Goal: Information Seeking & Learning: Learn about a topic

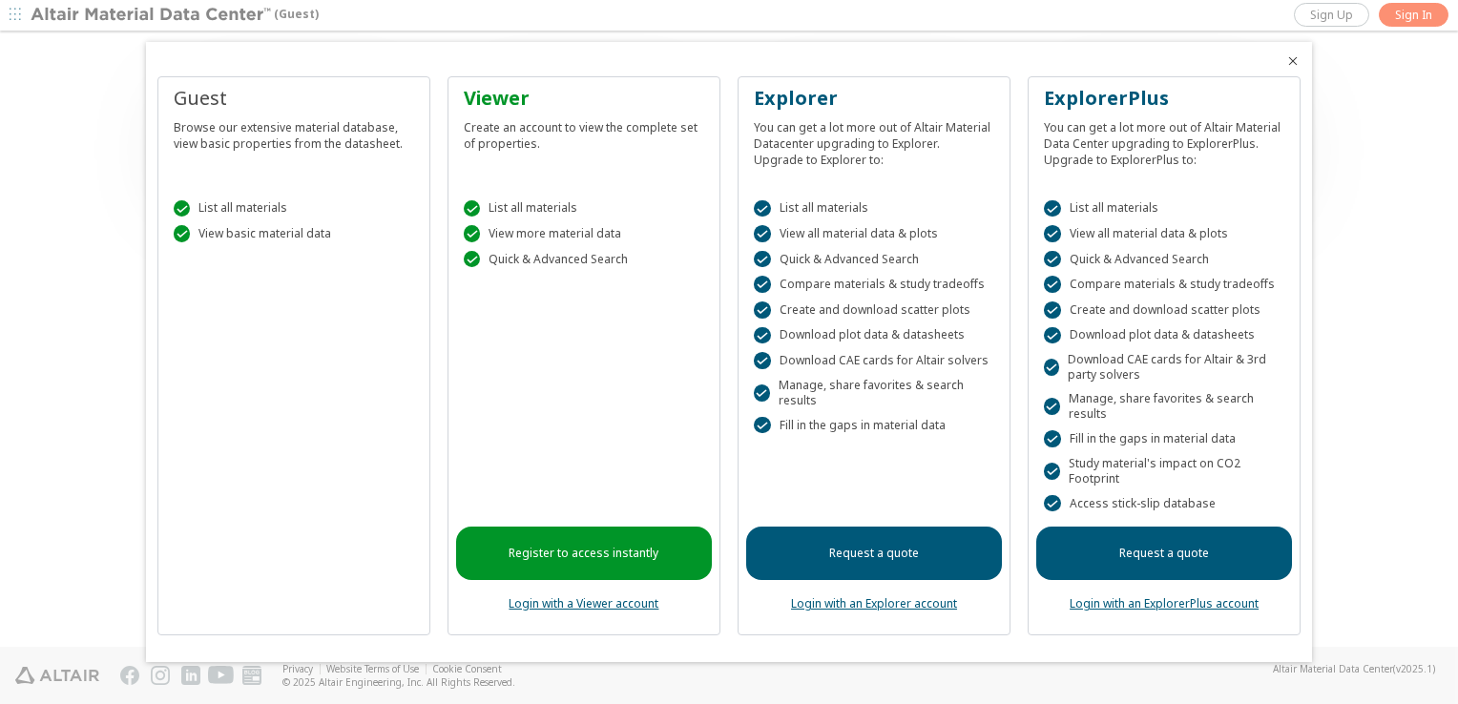
click at [1420, 13] on div at bounding box center [729, 352] width 1458 height 704
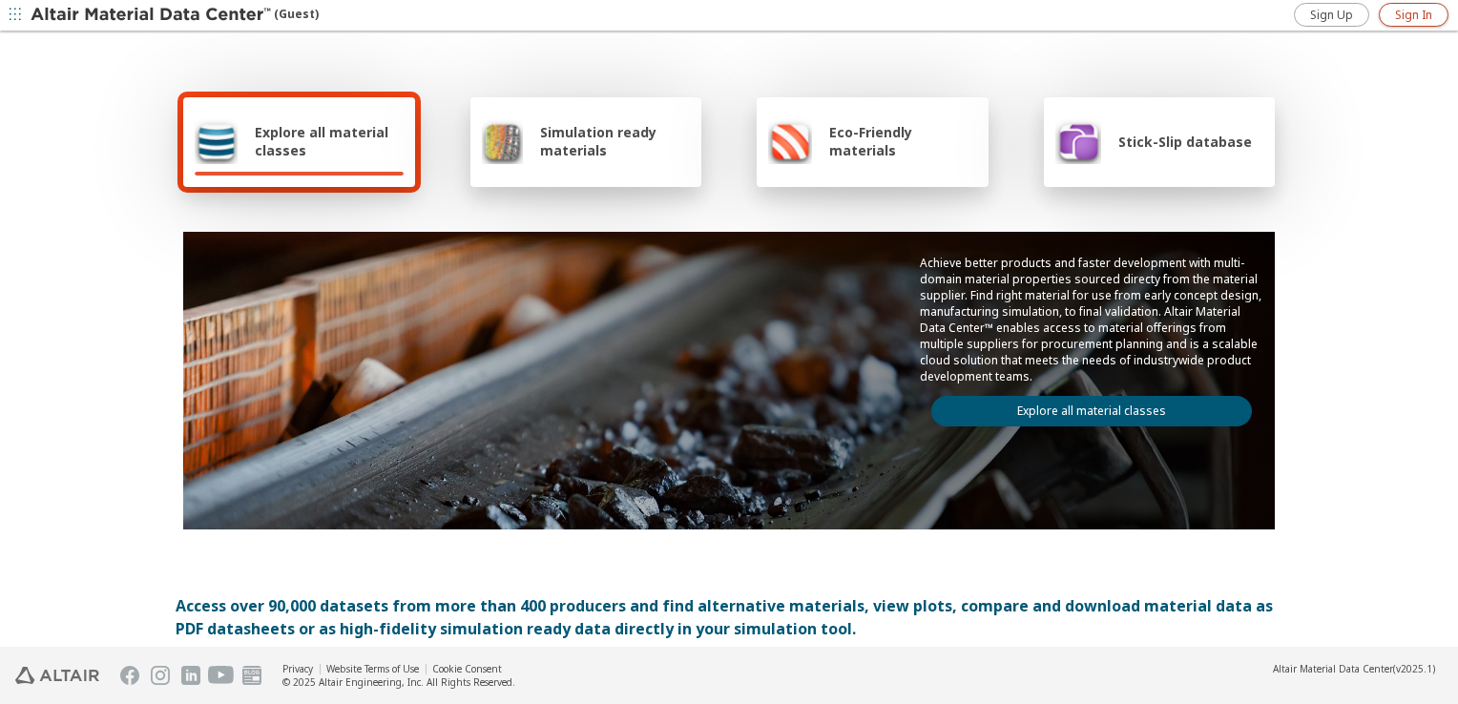
click at [1402, 17] on span "Sign In" at bounding box center [1413, 15] width 37 height 15
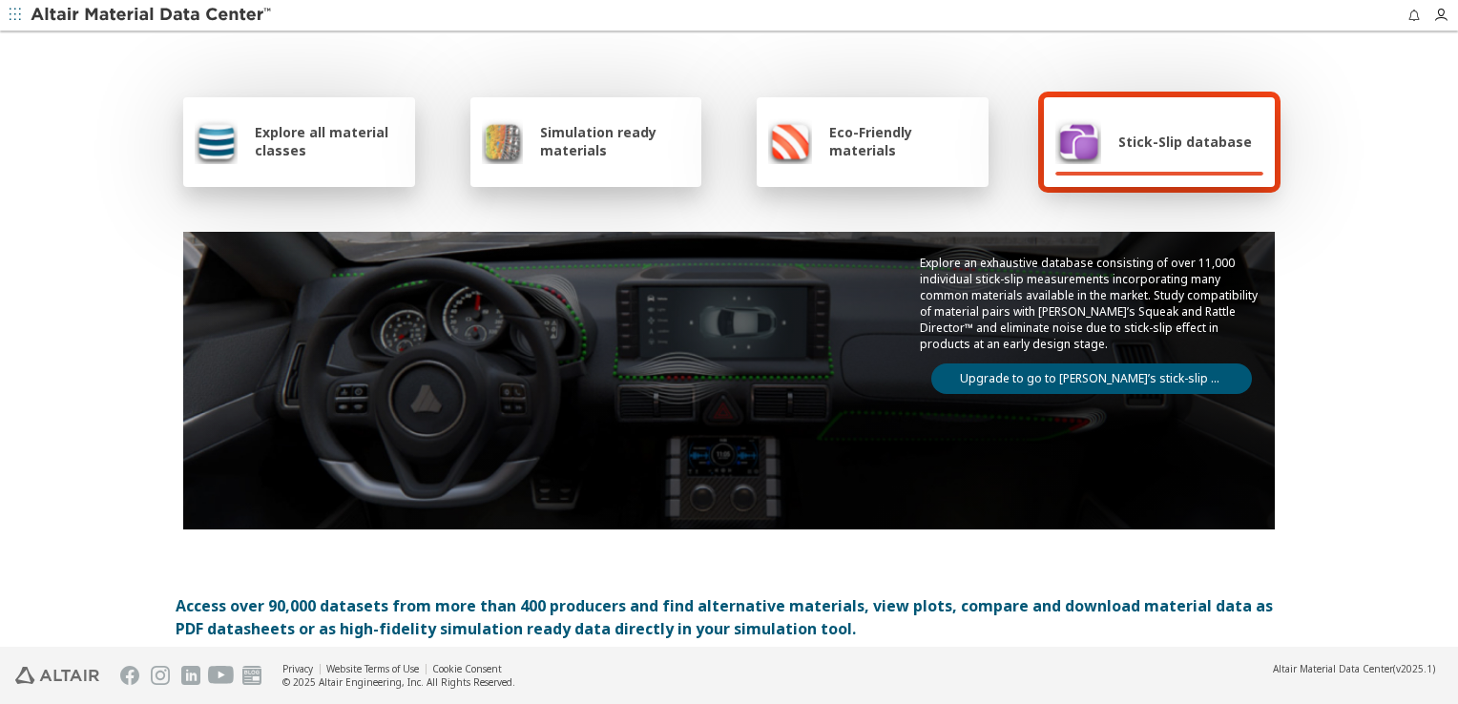
click at [15, 20] on icon "button" at bounding box center [15, 14] width 11 height 11
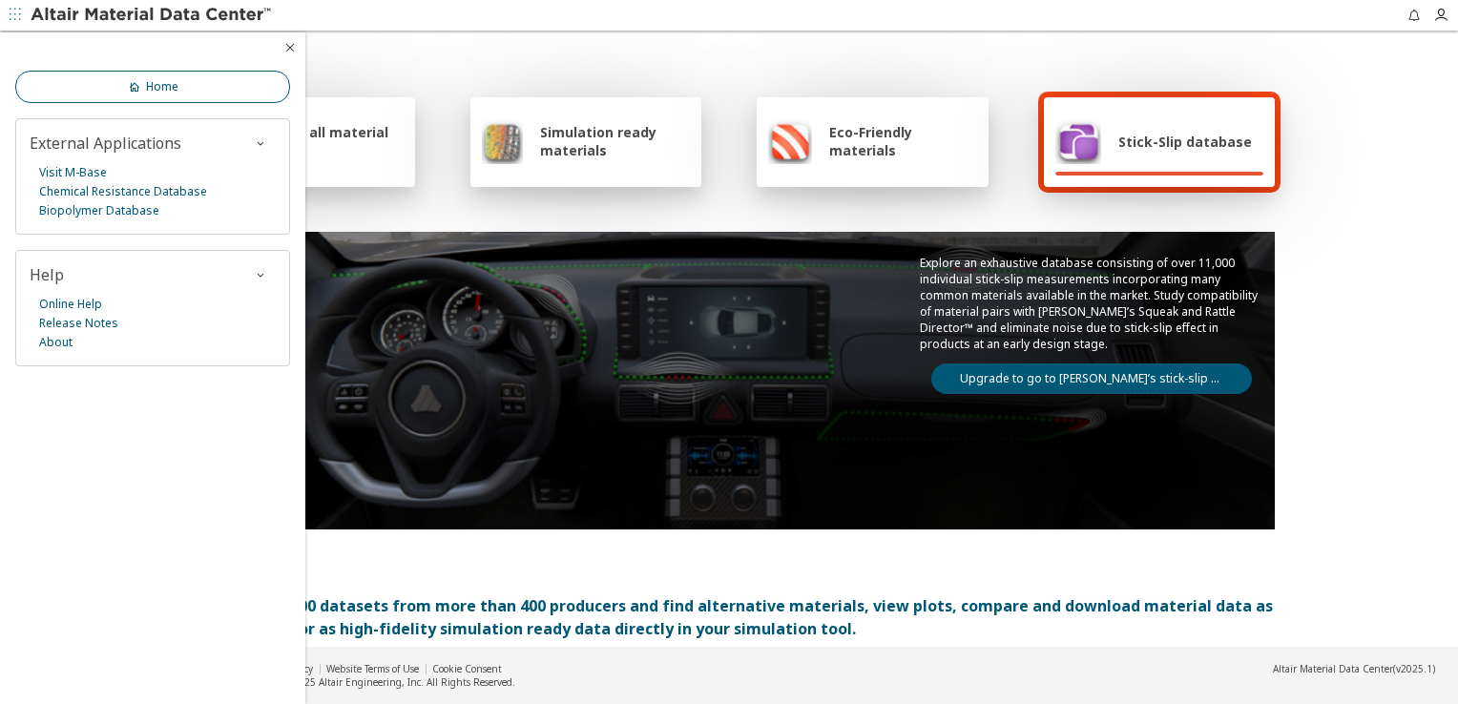
click at [241, 78] on link "Home" at bounding box center [152, 87] width 275 height 32
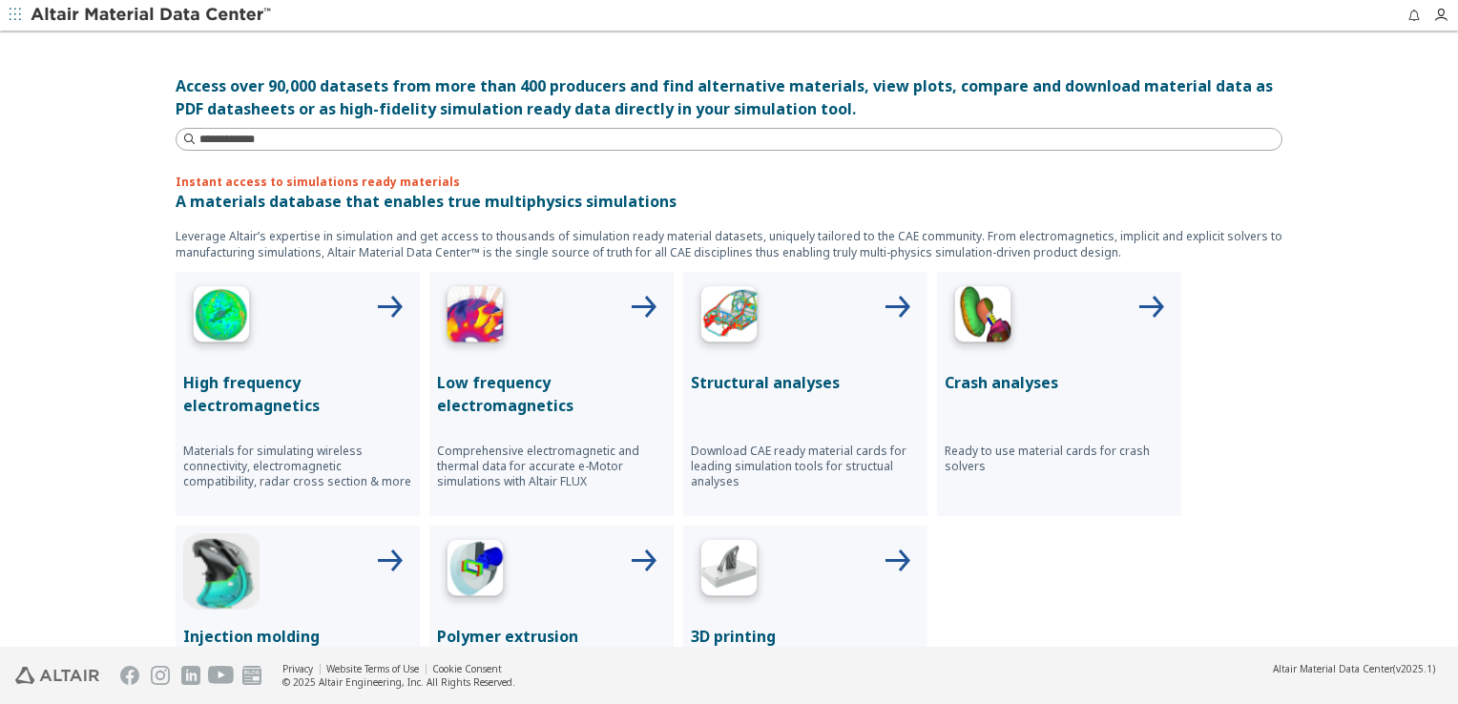
scroll to position [511, 0]
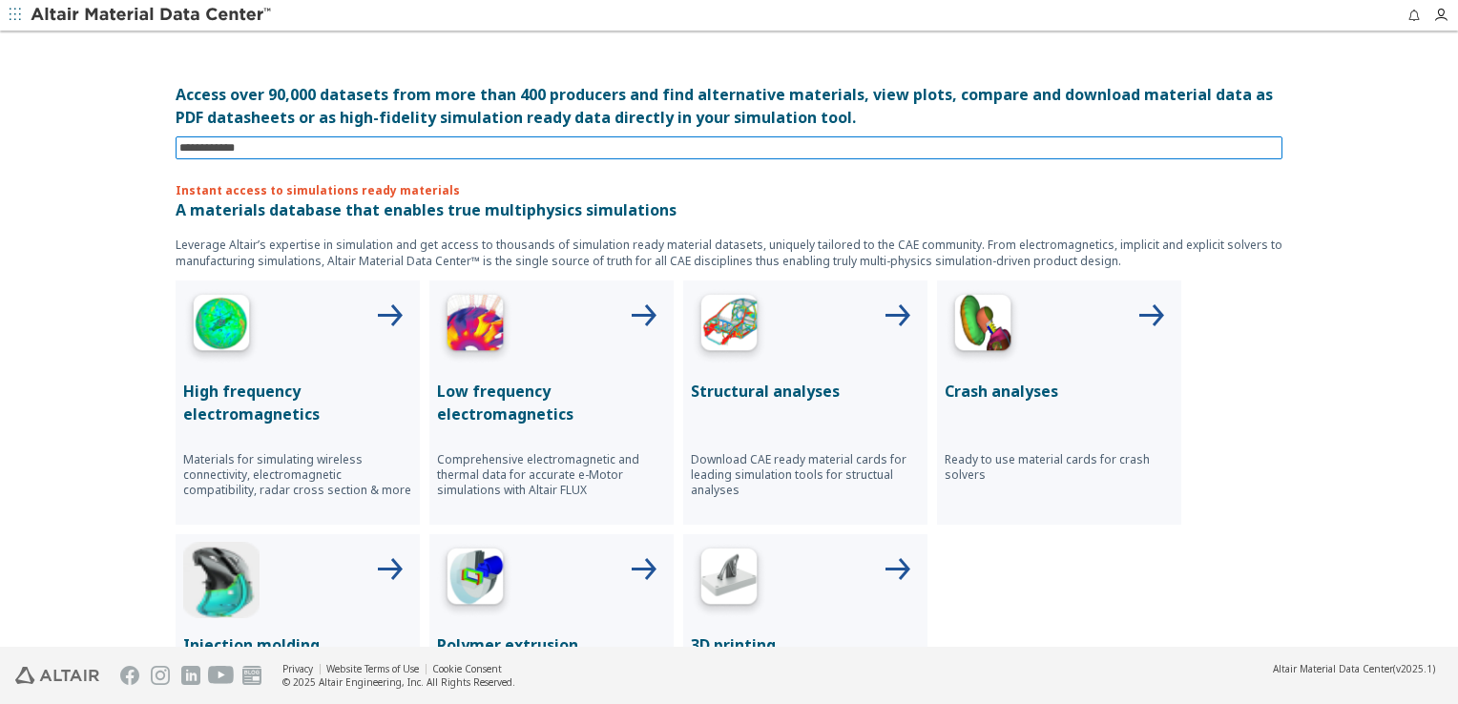
click at [944, 140] on input at bounding box center [730, 147] width 1103 height 21
type input "**********"
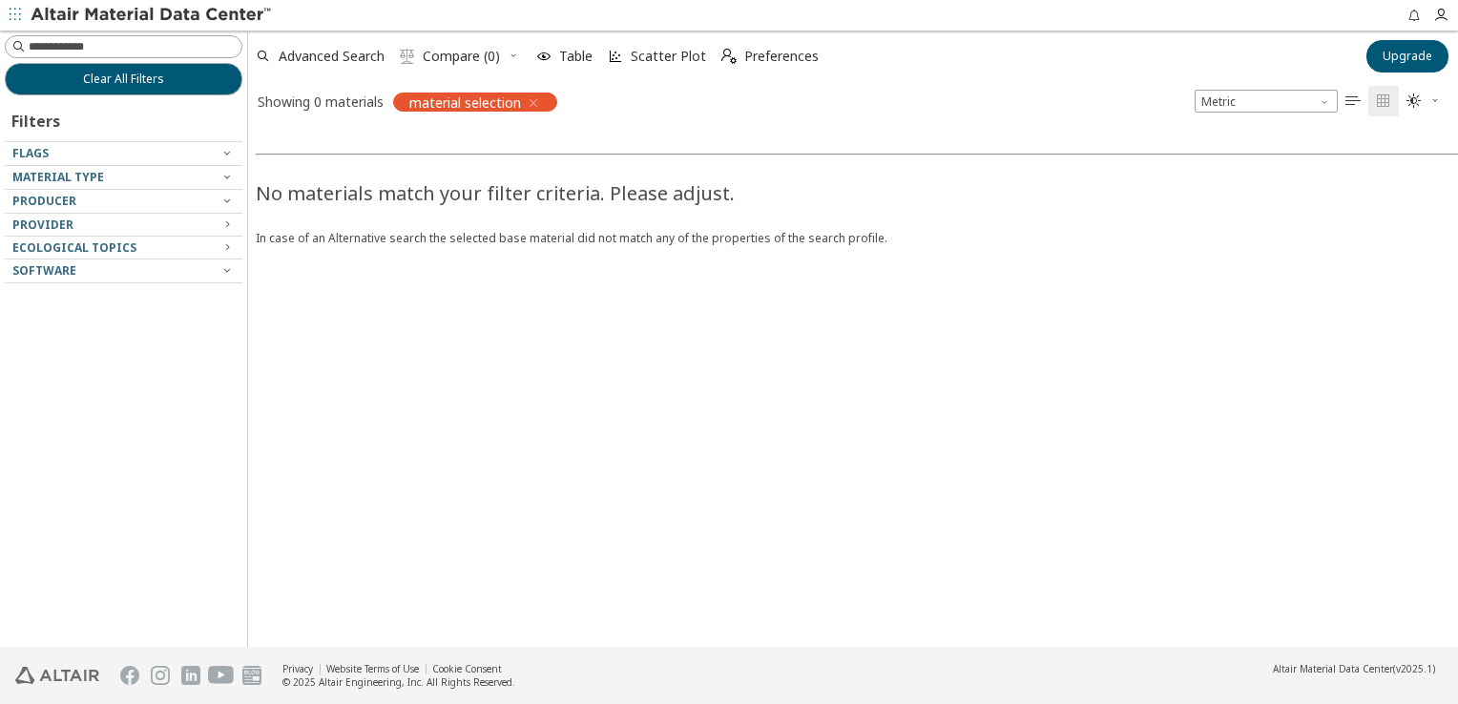
click at [531, 101] on icon "button" at bounding box center [533, 102] width 15 height 15
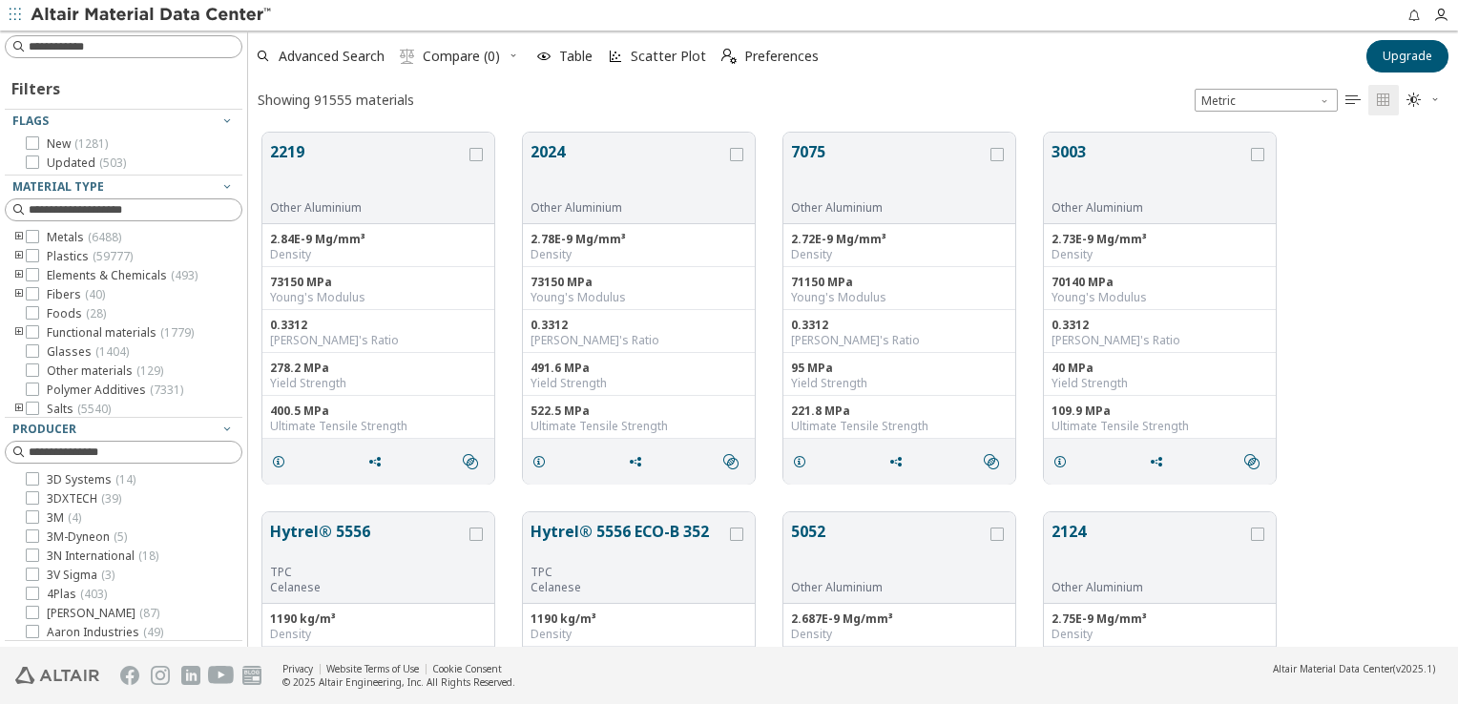
click at [15, 11] on icon "button" at bounding box center [15, 14] width 11 height 11
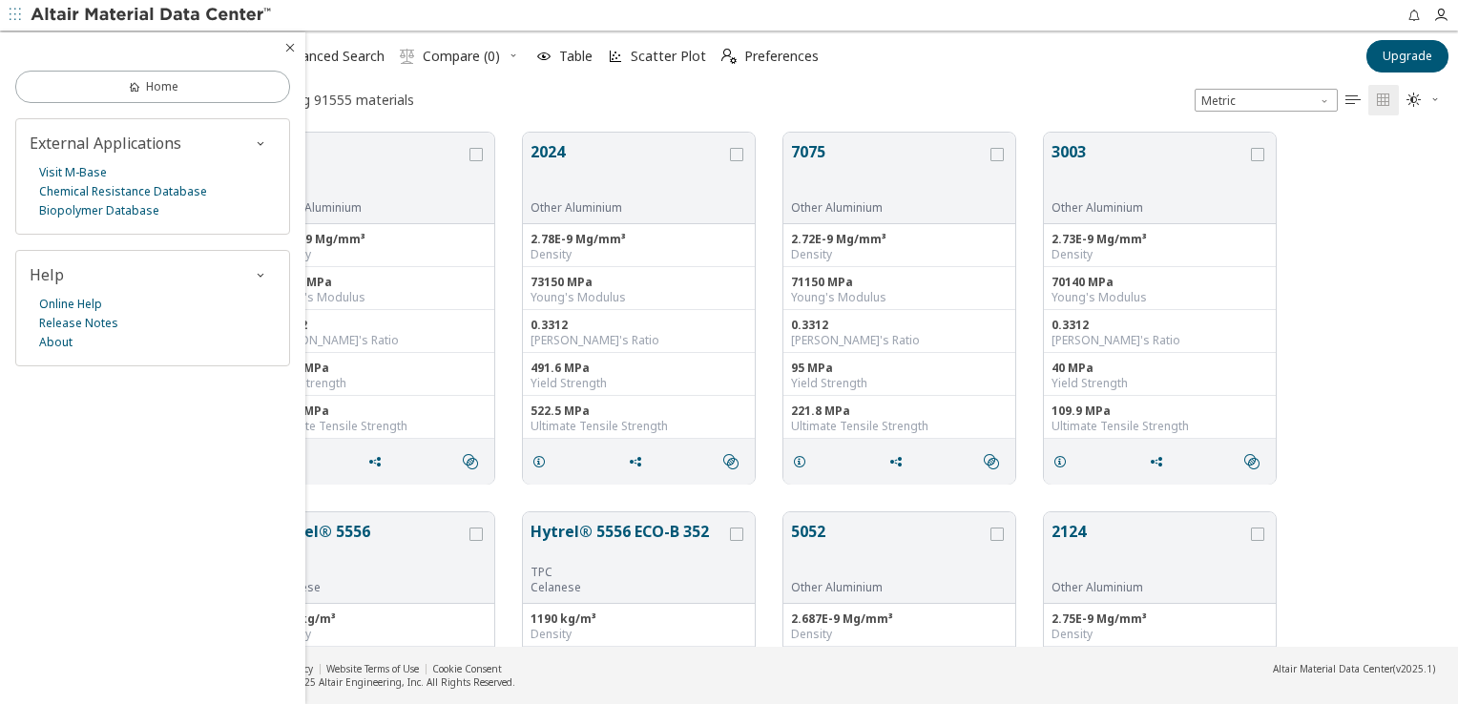
click at [15, 11] on icon "button" at bounding box center [15, 14] width 11 height 11
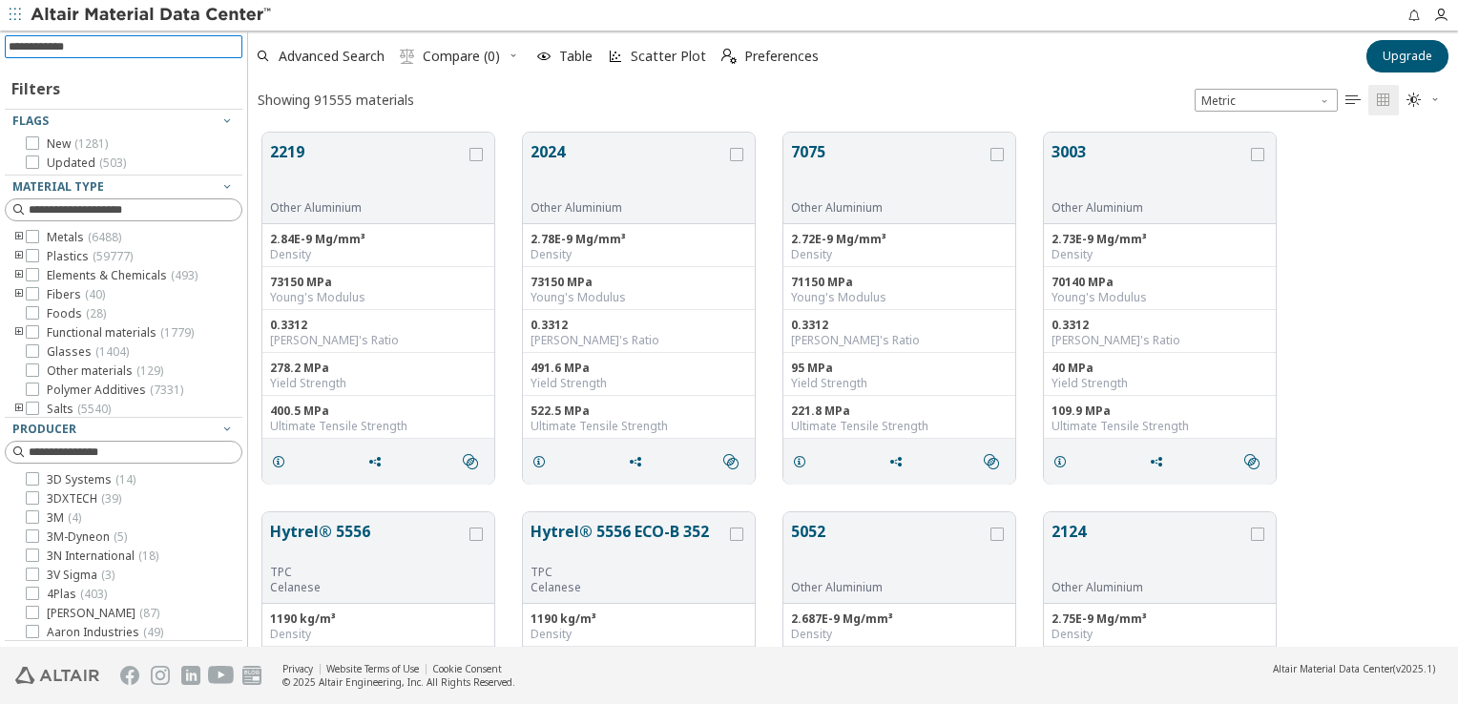
click at [126, 46] on input at bounding box center [126, 46] width 234 height 21
type input "*"
type input "******"
type input "********"
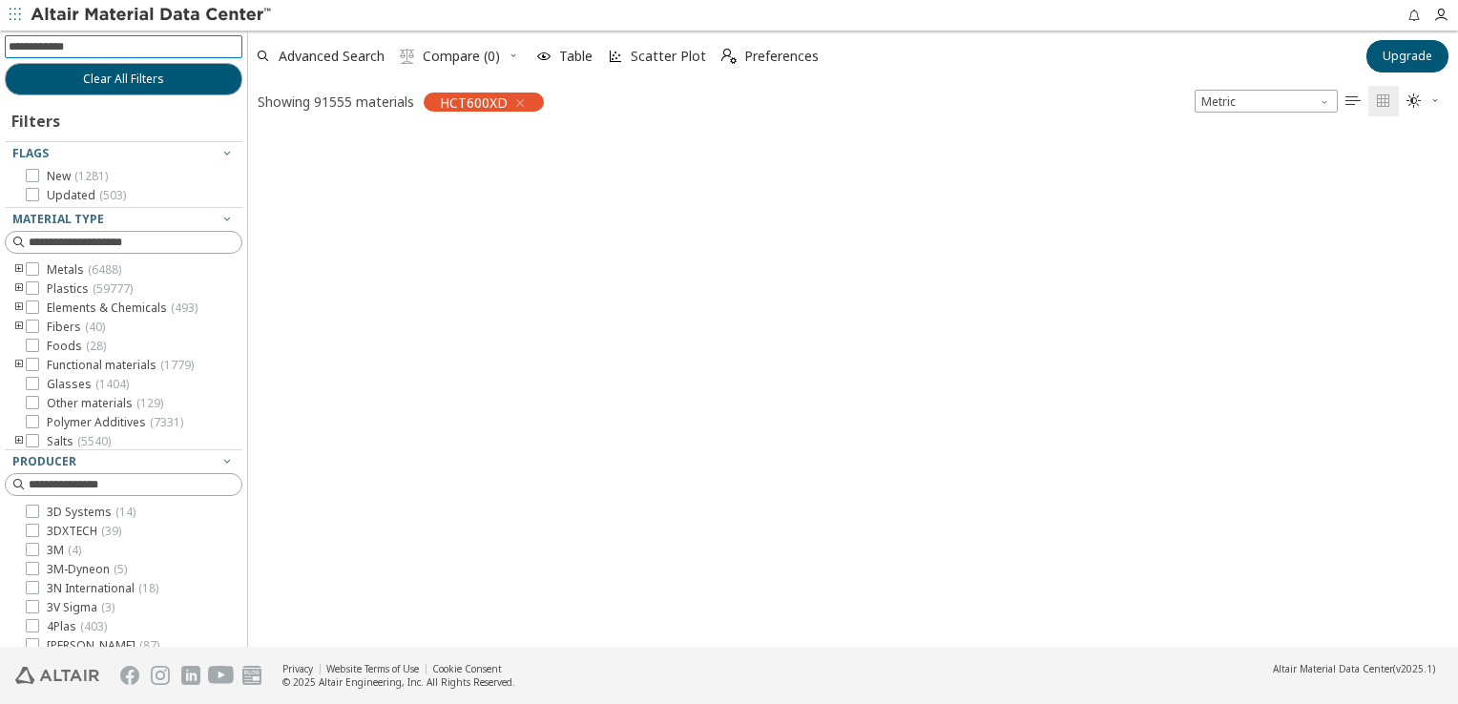
scroll to position [512, 1195]
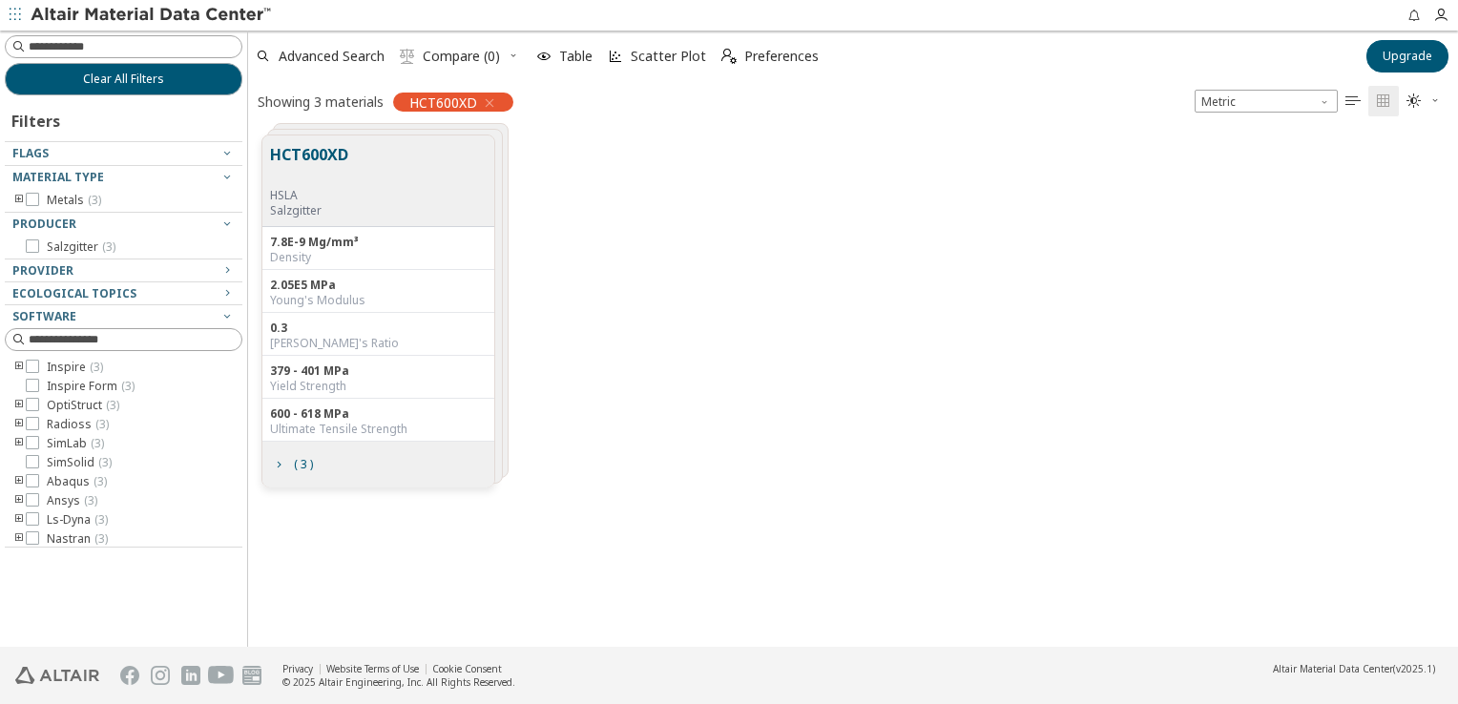
click at [348, 157] on div "HCT600XD HSLA Salzgitter" at bounding box center [313, 180] width 86 height 75
click at [332, 154] on button "HCT600XD" at bounding box center [309, 165] width 78 height 45
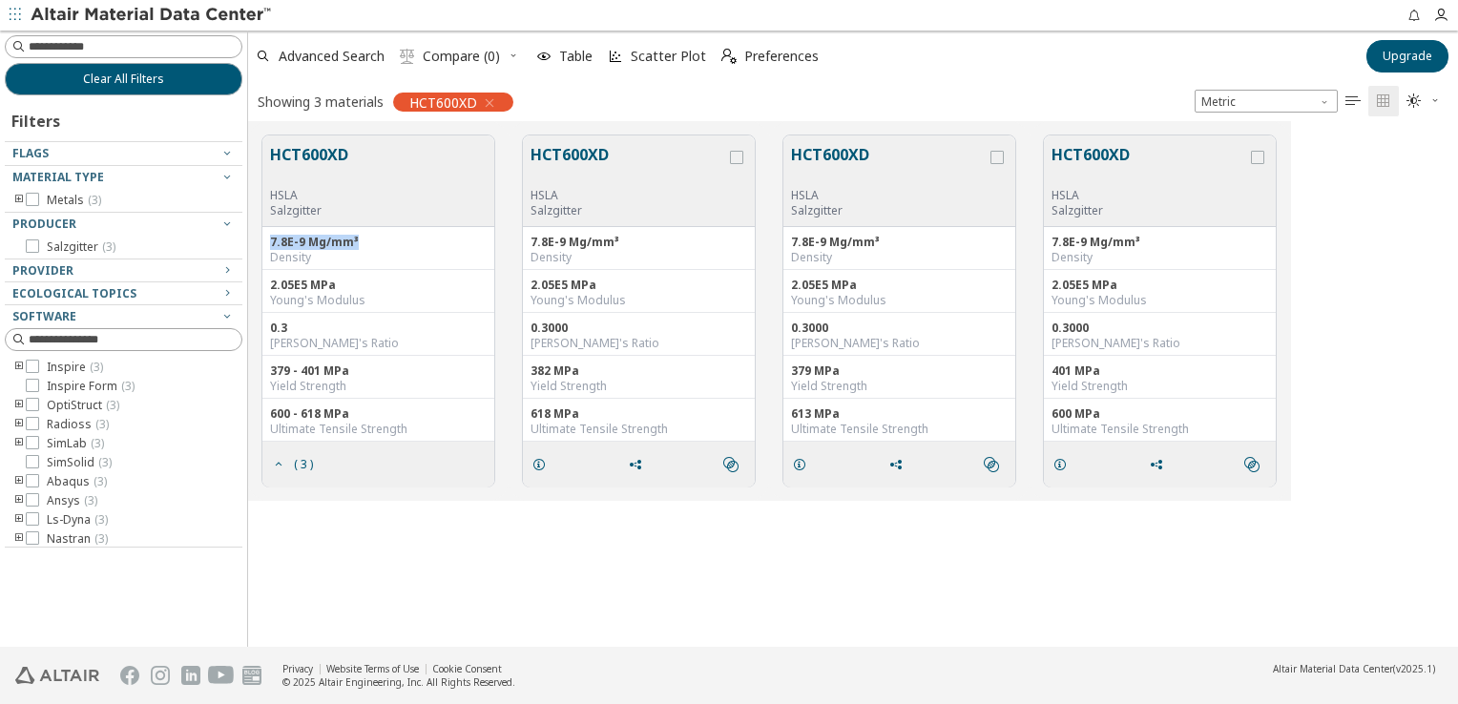
drag, startPoint x: 354, startPoint y: 242, endPoint x: 272, endPoint y: 237, distance: 82.3
click at [272, 237] on div "7.8E-9 Mg/mm³" at bounding box center [378, 242] width 217 height 15
copy div "7.8E-9 Mg/mm³"
click at [814, 476] on span "grid" at bounding box center [803, 465] width 31 height 36
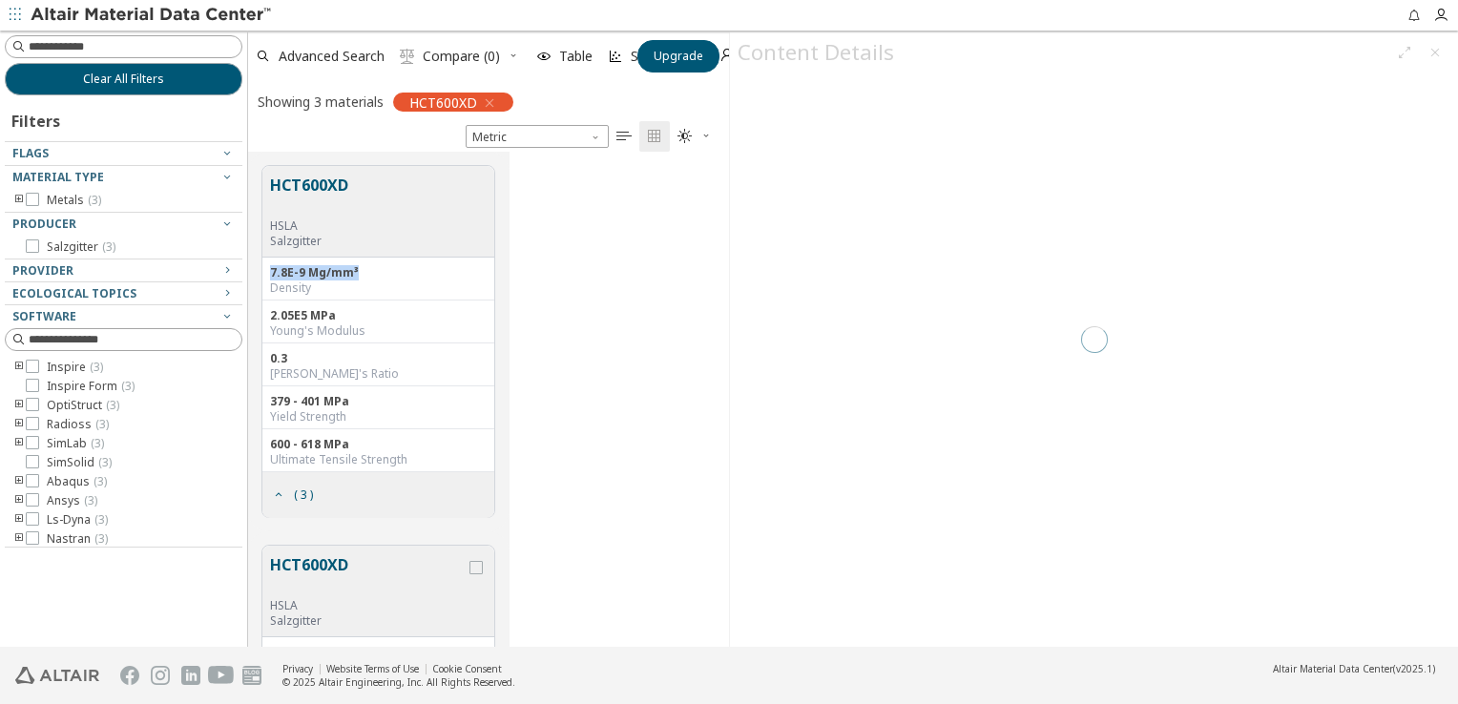
scroll to position [482, 466]
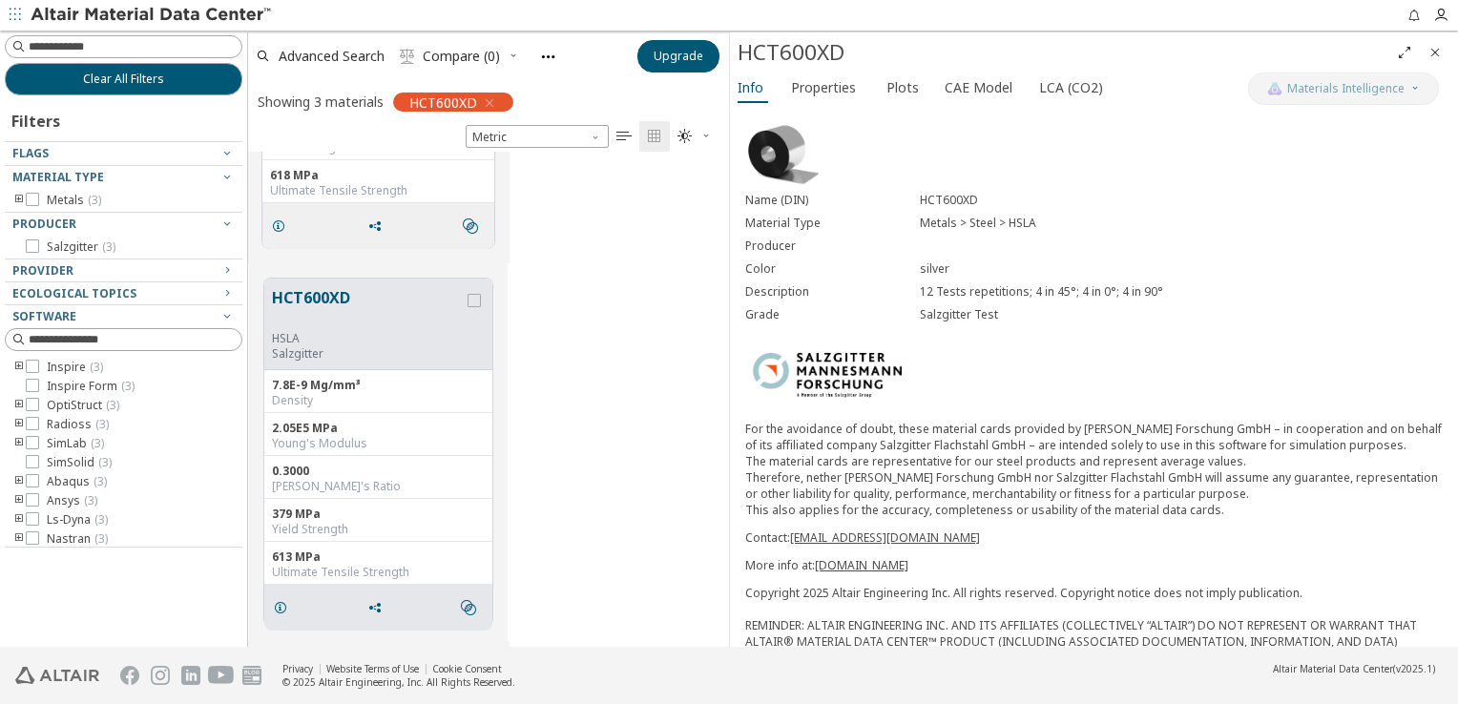
click at [675, 441] on div "HCT600XD HSLA Salzgitter 7.8E-9 Mg/mm³ Density 2.05E5 MPa Young's Modulus 0.300…" at bounding box center [488, 452] width 481 height 380
click at [496, 102] on div "HCT600XD" at bounding box center [453, 102] width 120 height 19
click at [487, 101] on icon "button" at bounding box center [489, 102] width 15 height 15
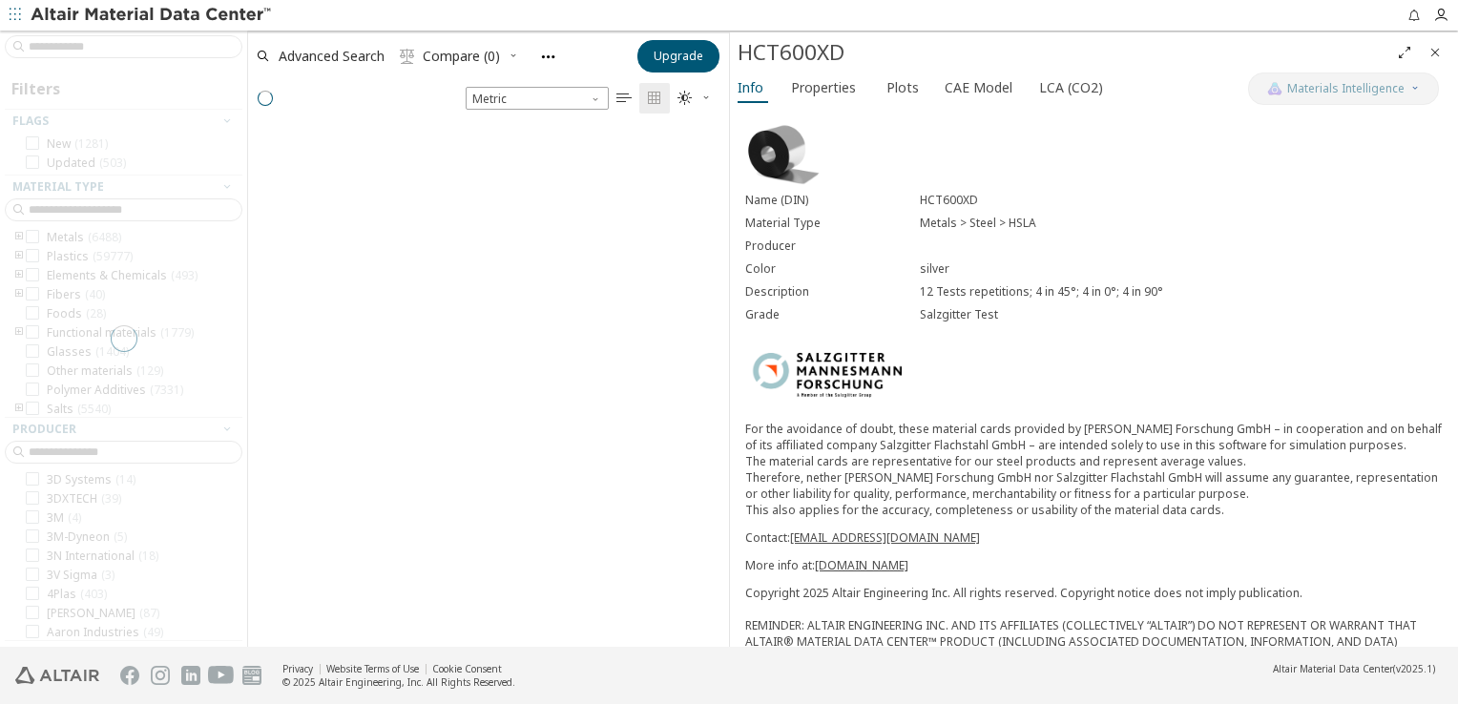
click at [1443, 52] on span "Close" at bounding box center [1435, 52] width 23 height 31
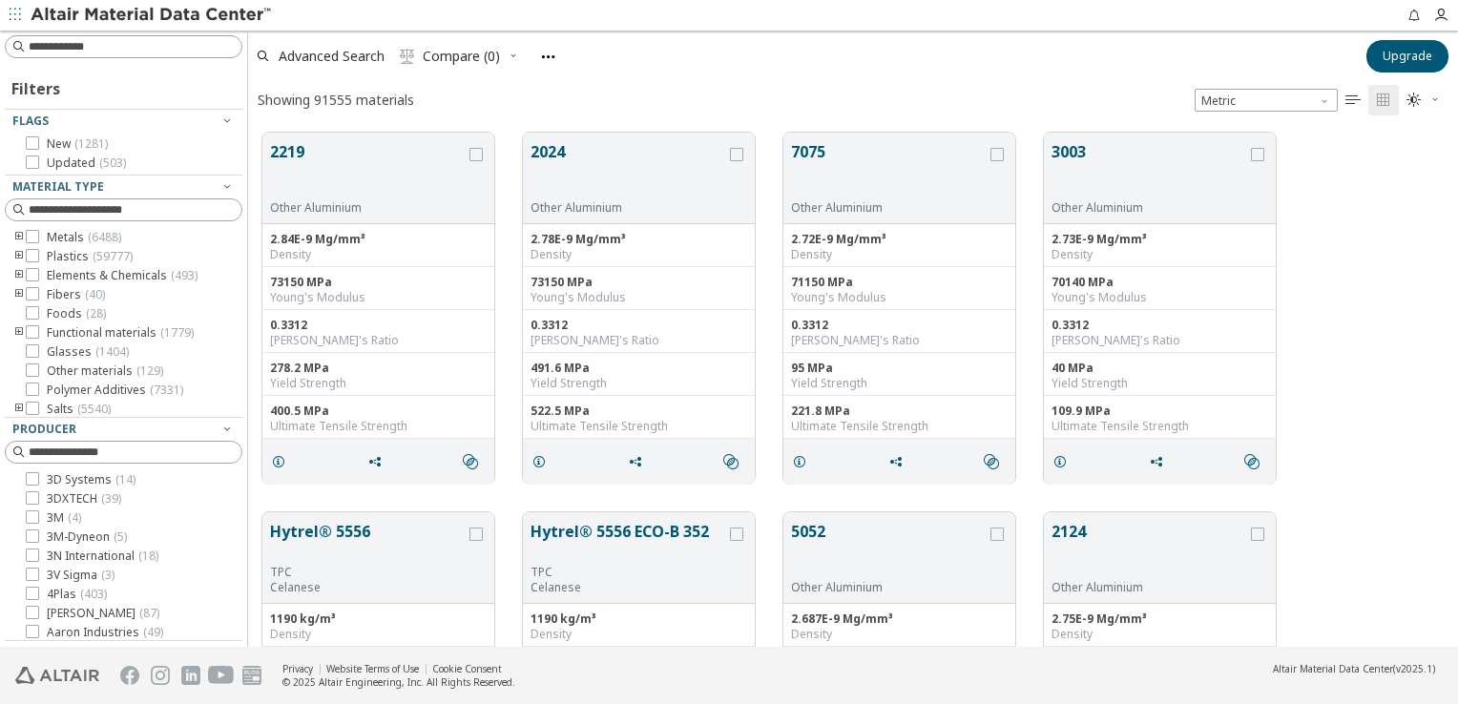
scroll to position [15, 15]
click at [26, 295] on div at bounding box center [32, 293] width 13 height 13
click at [25, 295] on div "Metals ( 6488 ) Plastics ( 59777 ) Elements & Chemicals ( 493 ) Fibers ( 40 ) F…" at bounding box center [124, 333] width 238 height 206
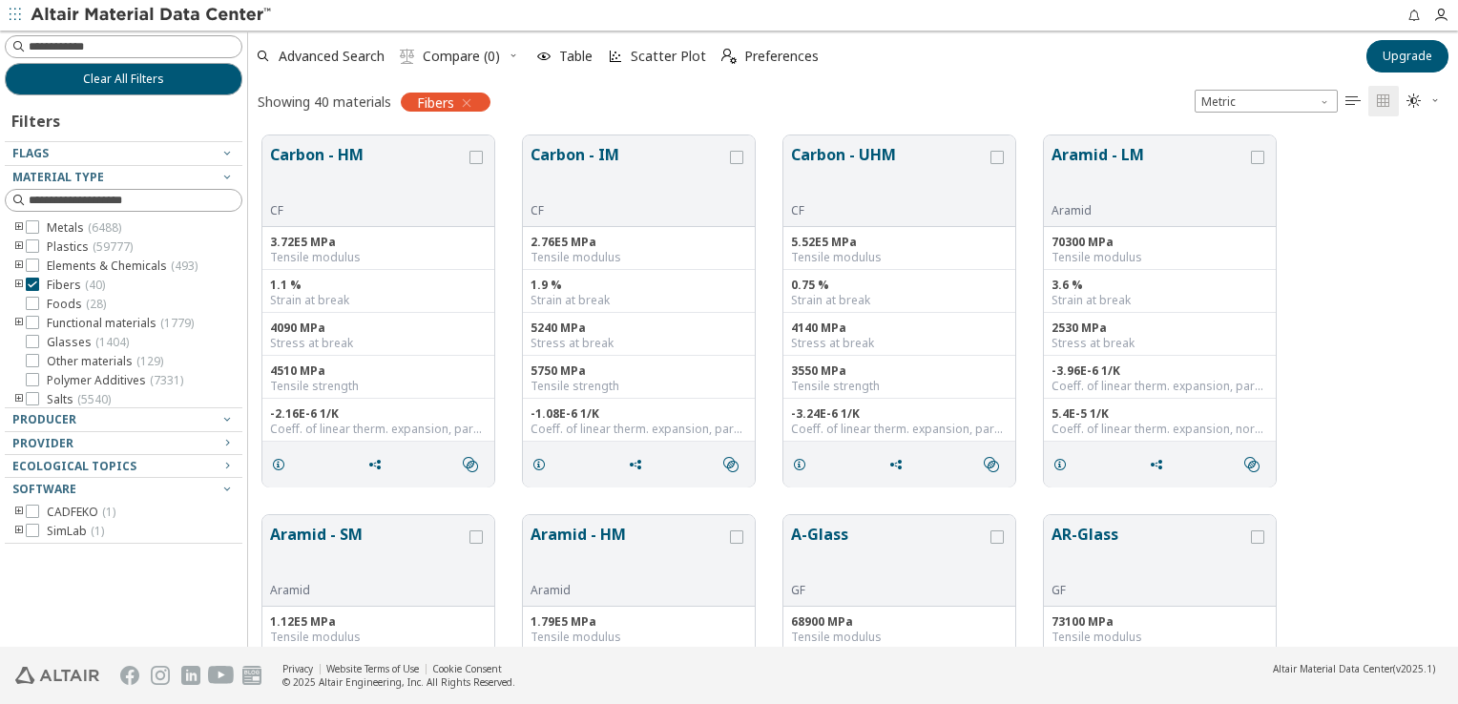
click at [473, 97] on icon "button" at bounding box center [466, 102] width 15 height 15
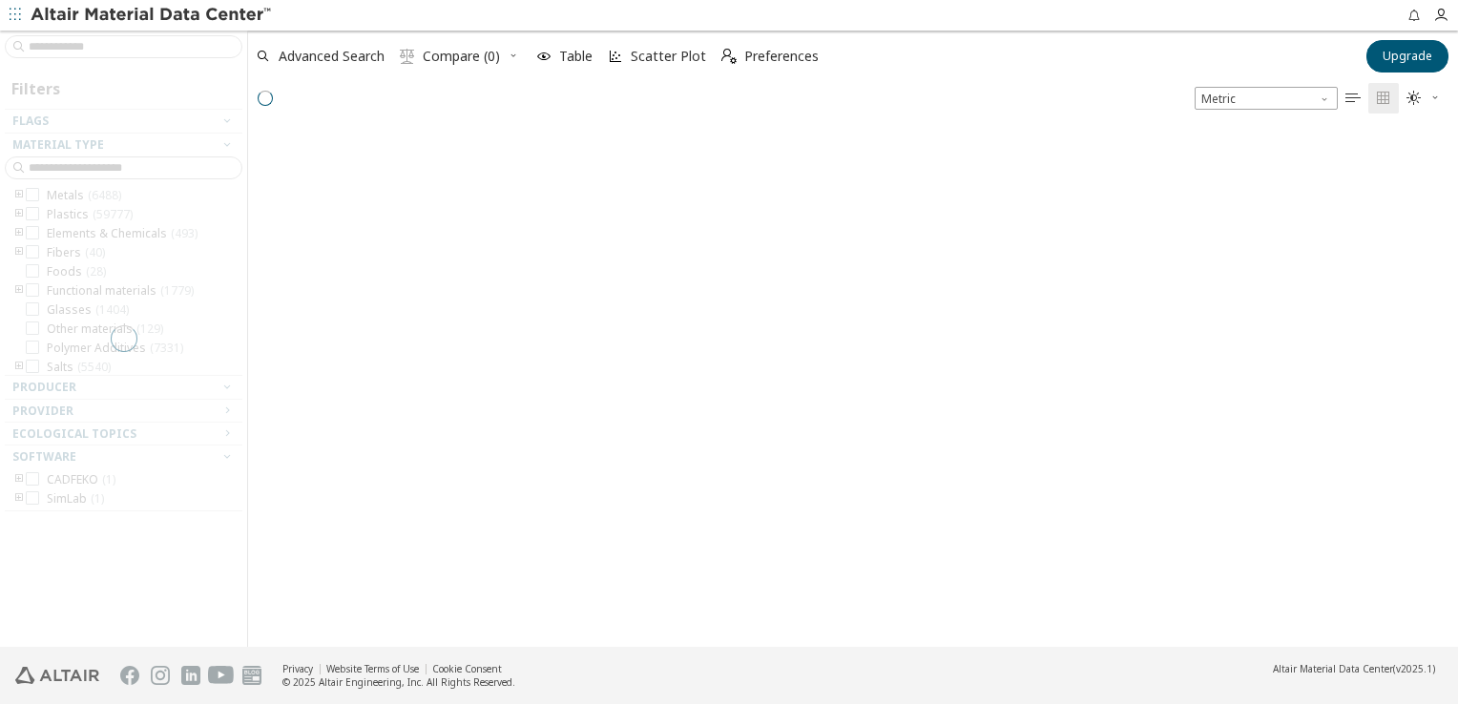
scroll to position [515, 1195]
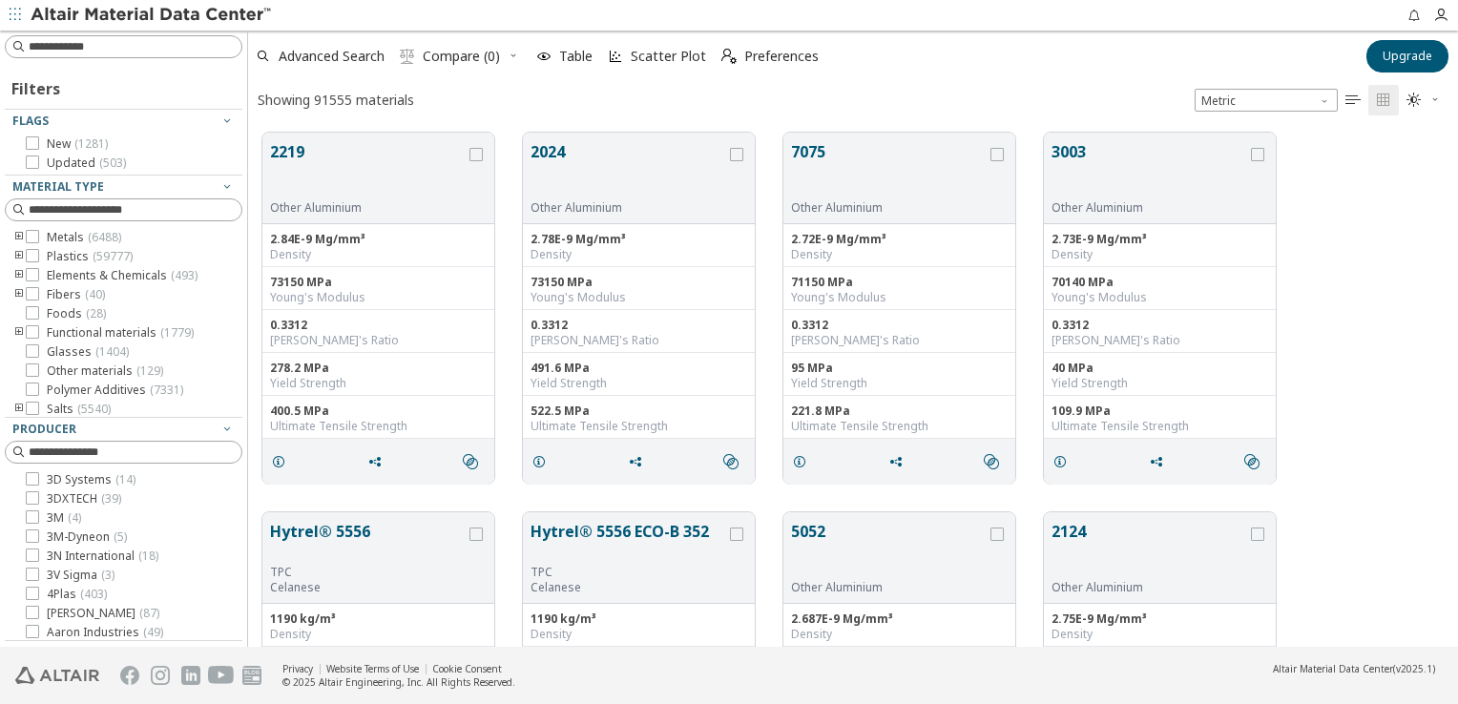
click at [442, 55] on span "Compare (0)" at bounding box center [461, 56] width 77 height 13
click at [103, 51] on input at bounding box center [126, 46] width 234 height 21
type input "*****"
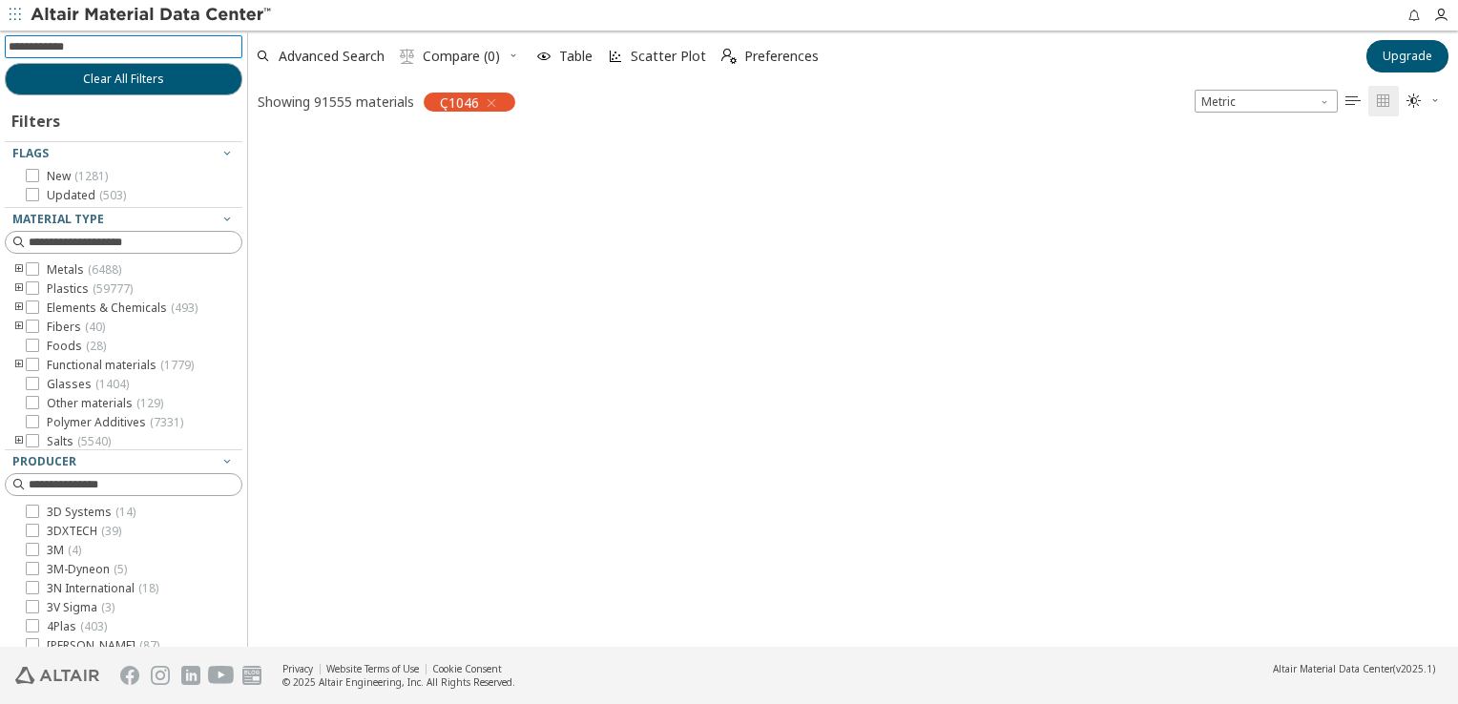
scroll to position [512, 1195]
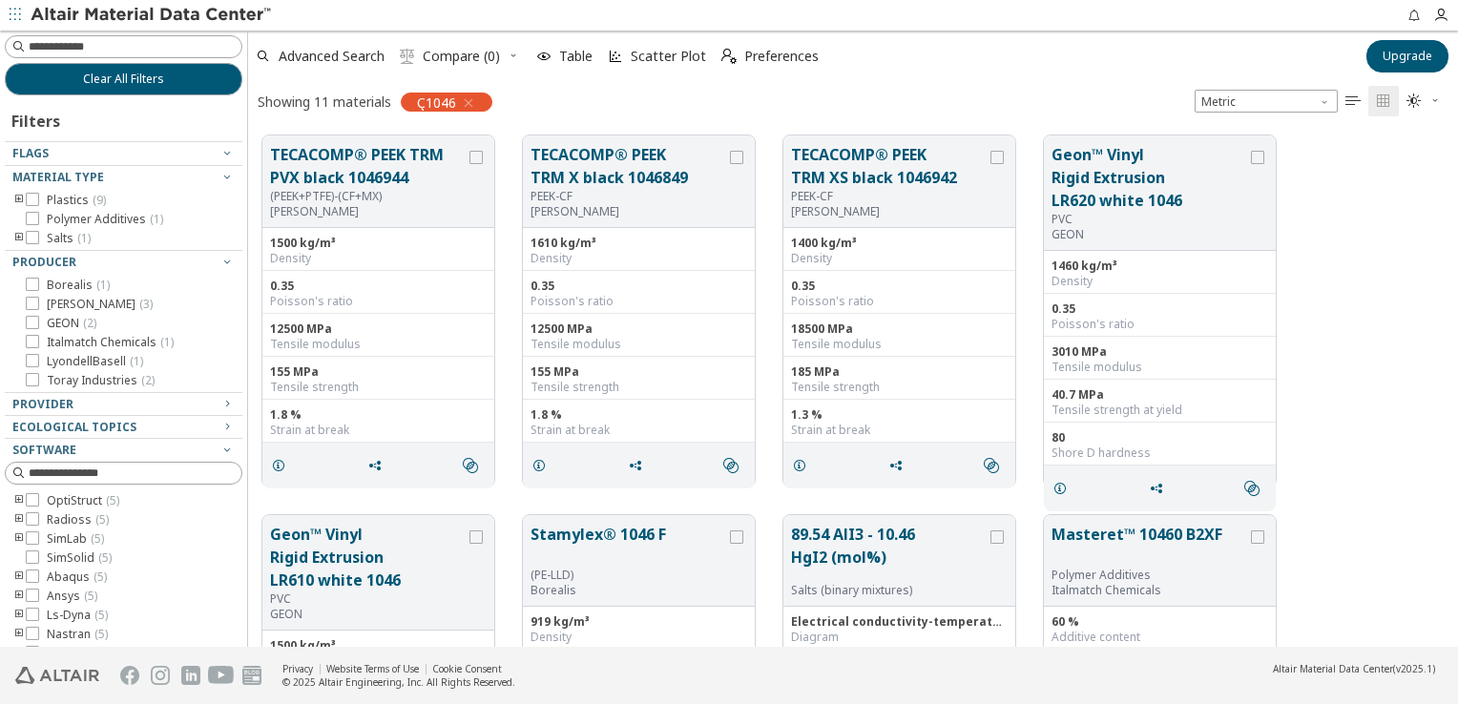
click at [472, 97] on icon "button" at bounding box center [468, 102] width 15 height 15
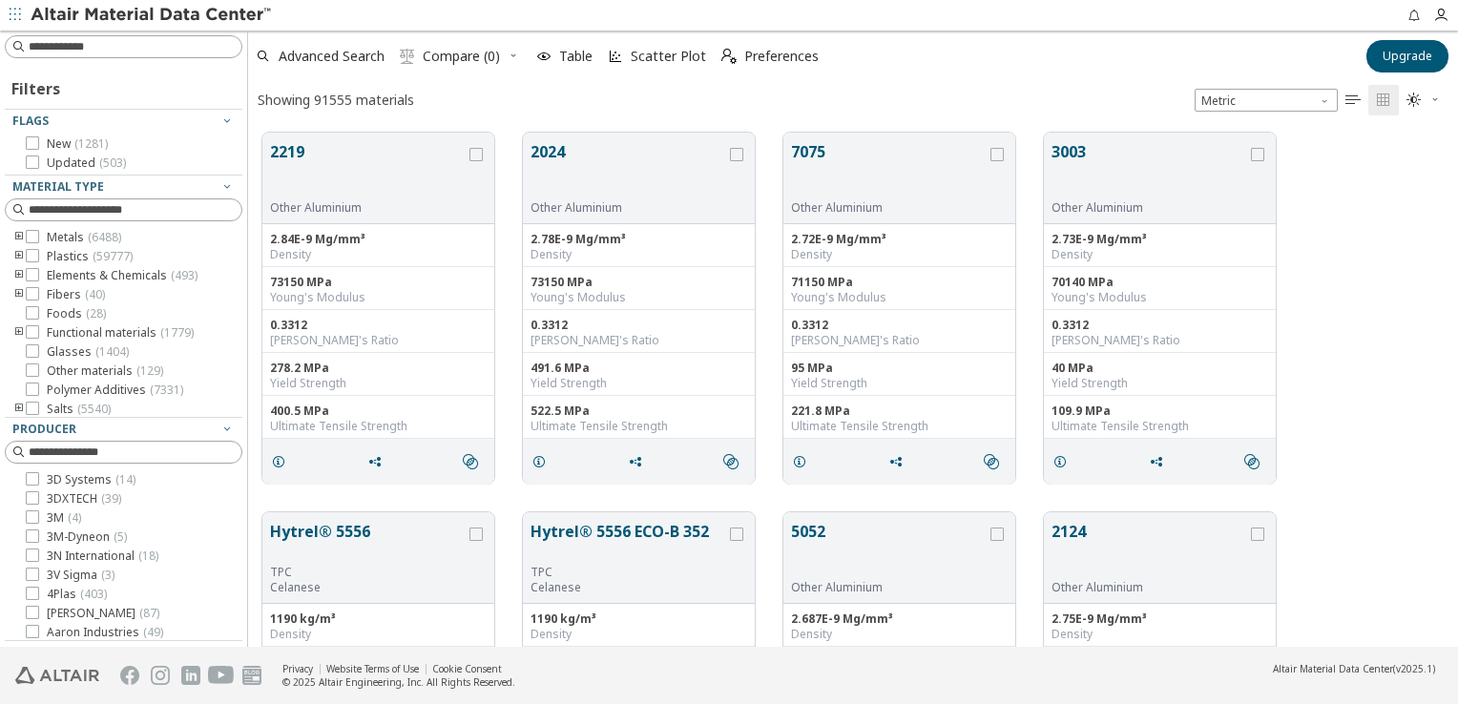
scroll to position [515, 1195]
click at [156, 48] on input at bounding box center [126, 46] width 234 height 21
type input "***"
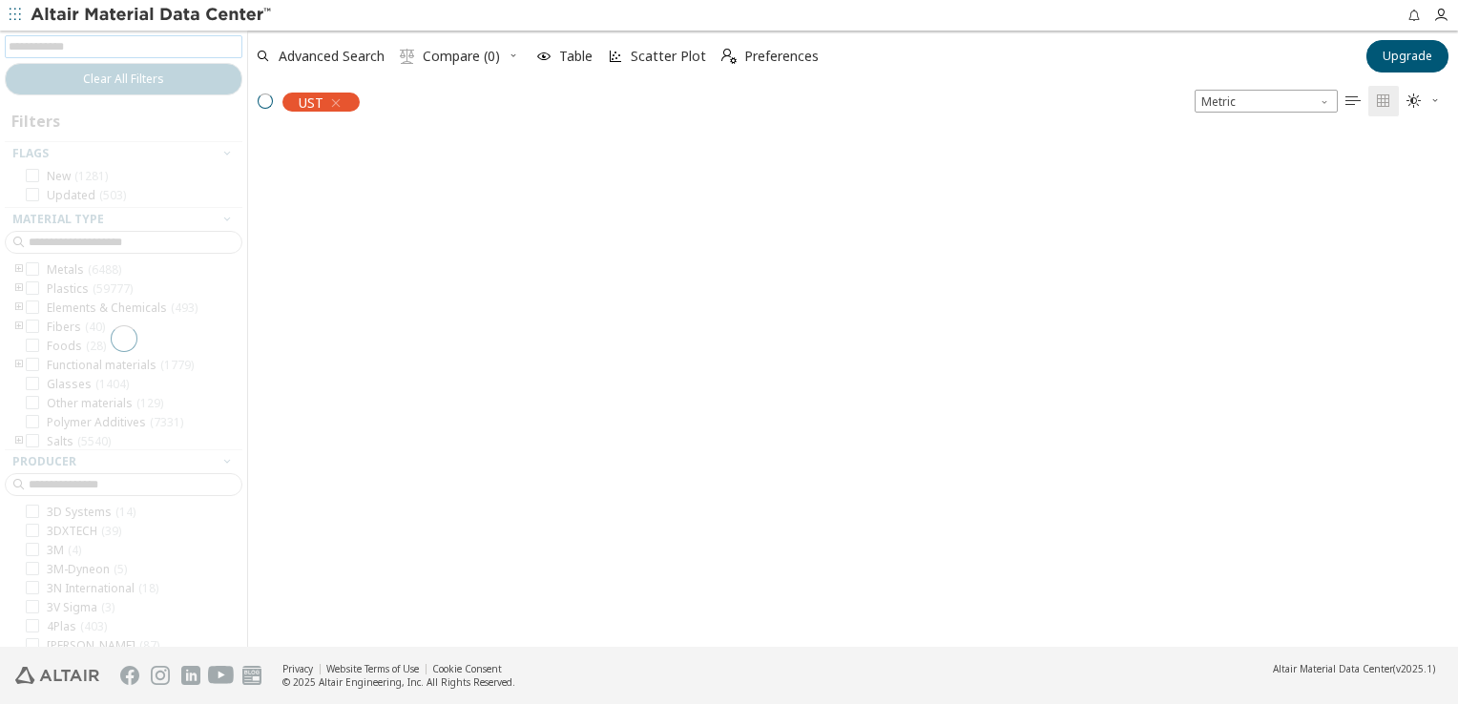
scroll to position [512, 1195]
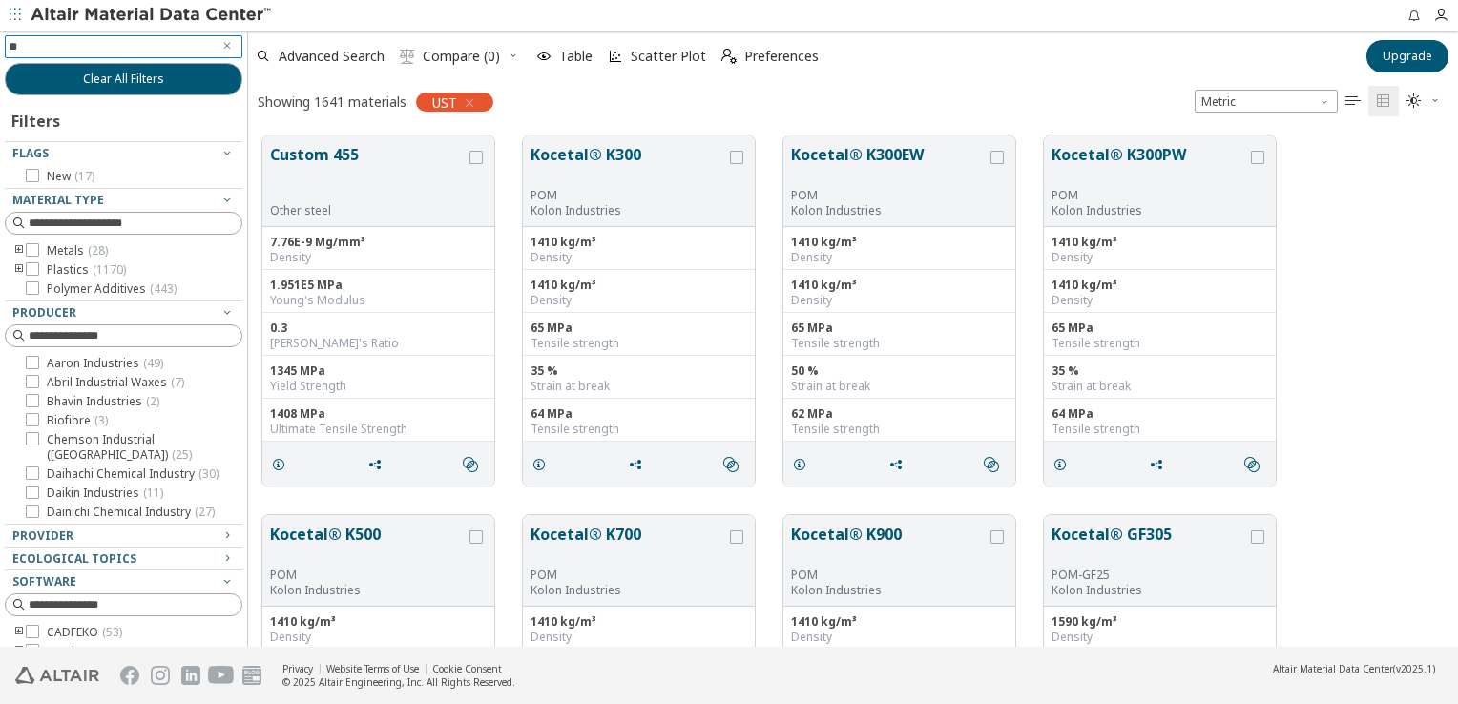
type input "***"
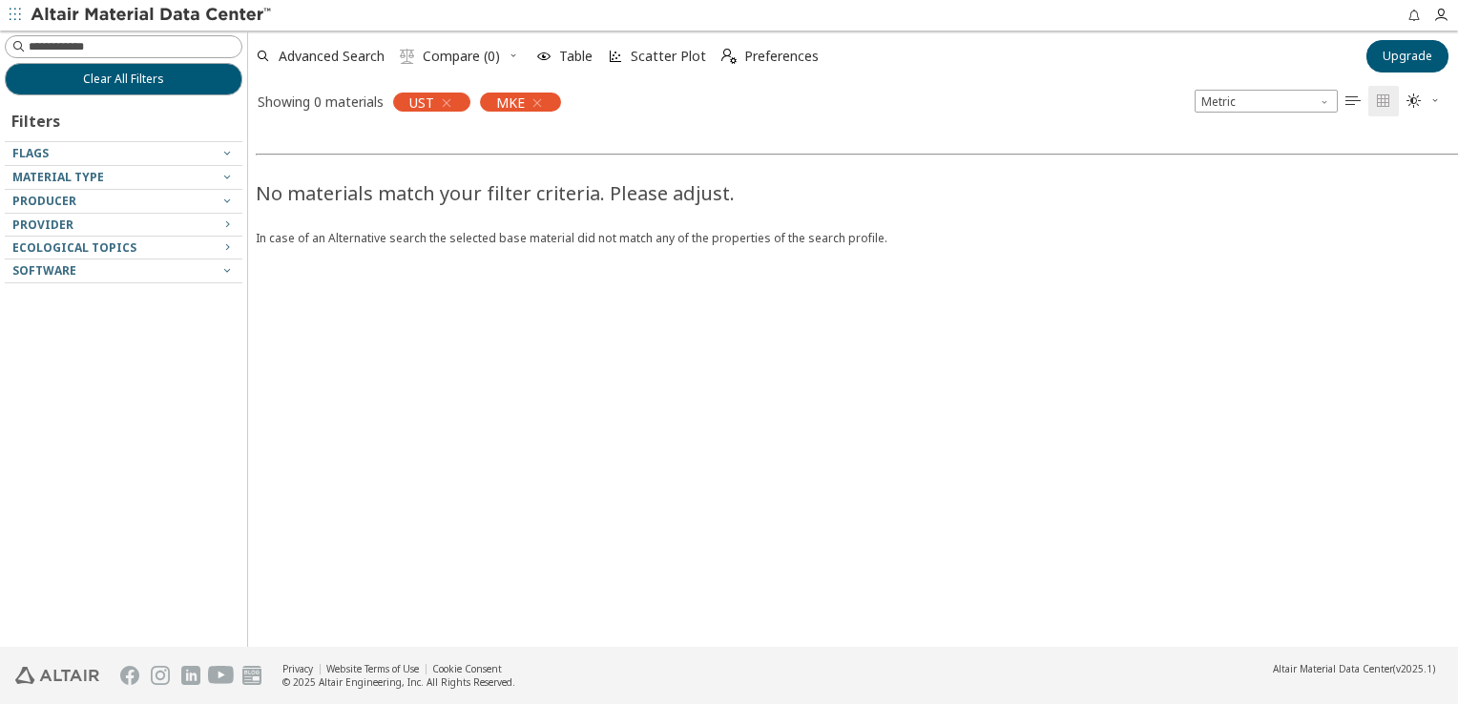
click at [447, 101] on icon "button" at bounding box center [446, 102] width 15 height 15
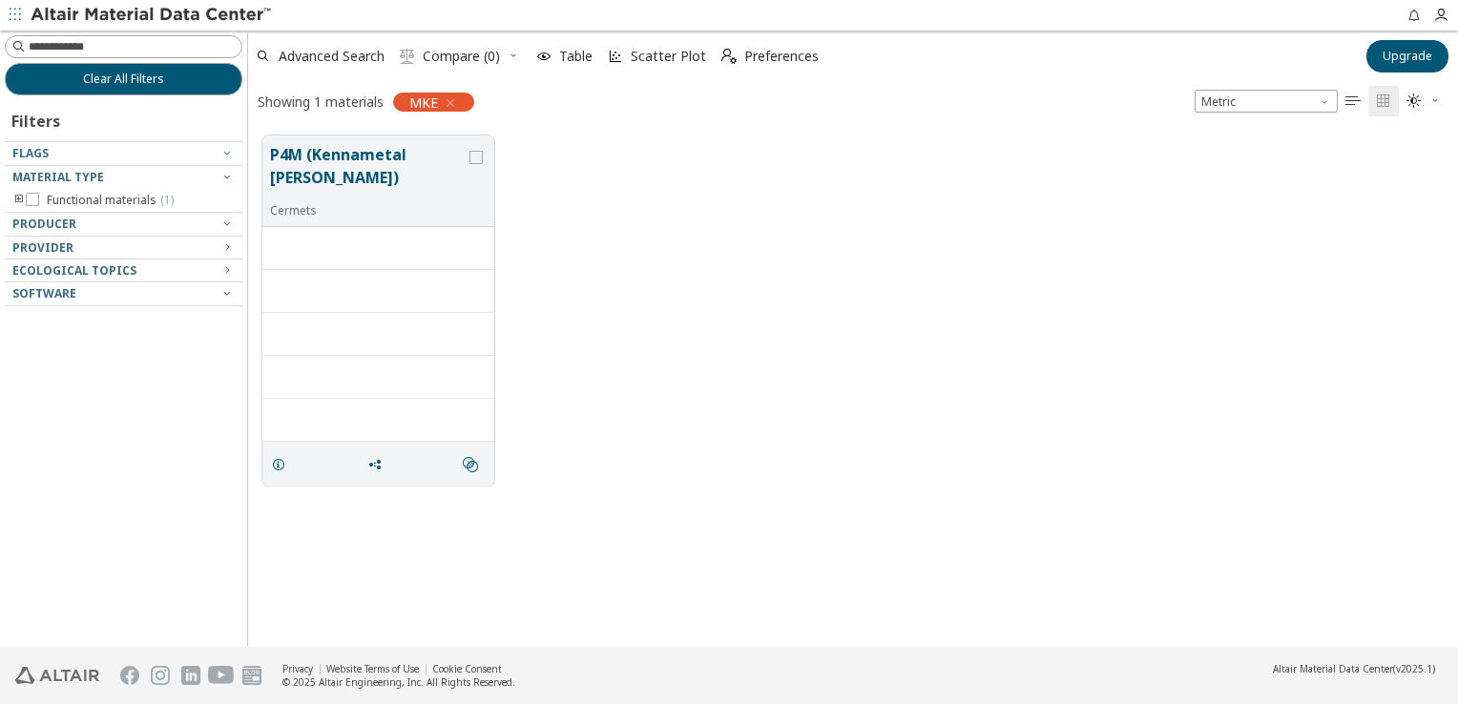
scroll to position [512, 1195]
click at [448, 103] on icon "button" at bounding box center [450, 102] width 15 height 15
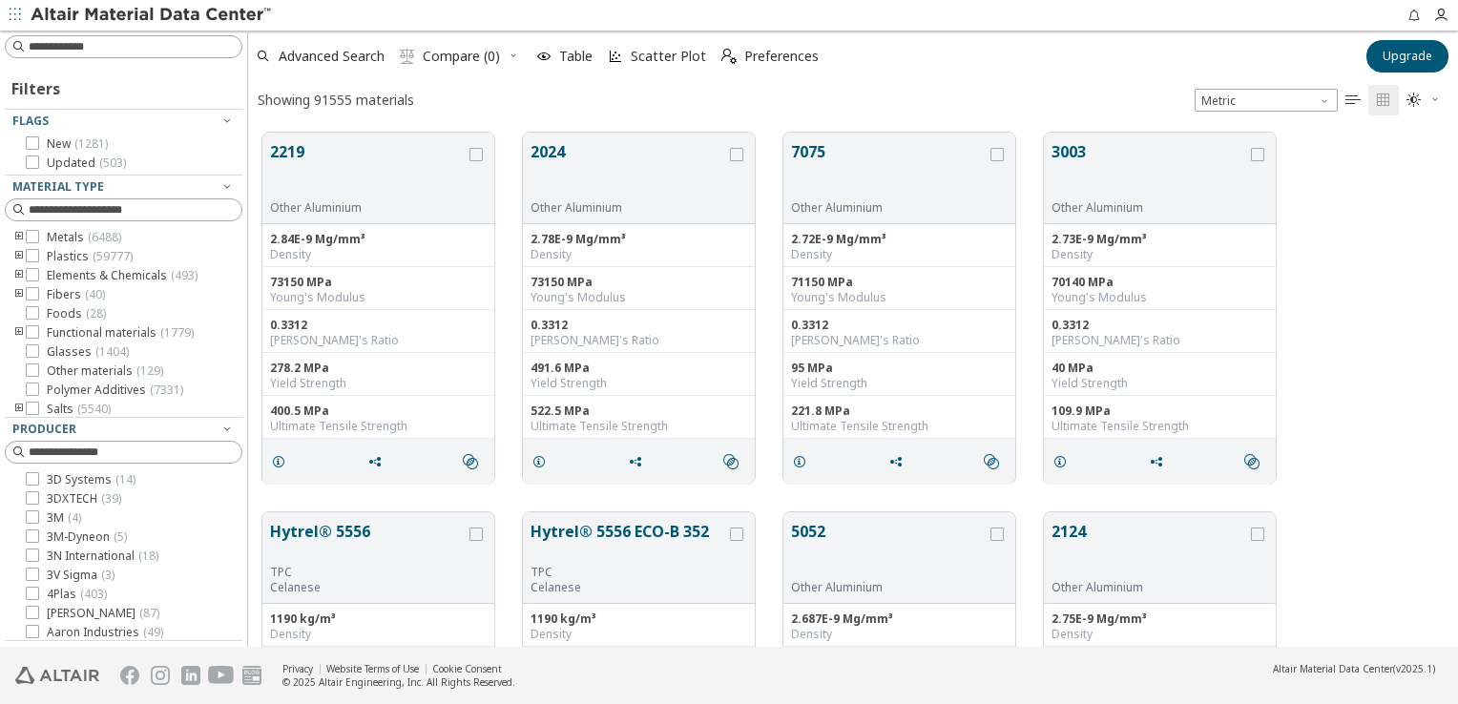
scroll to position [515, 1195]
click at [804, 149] on button "7075" at bounding box center [889, 170] width 196 height 60
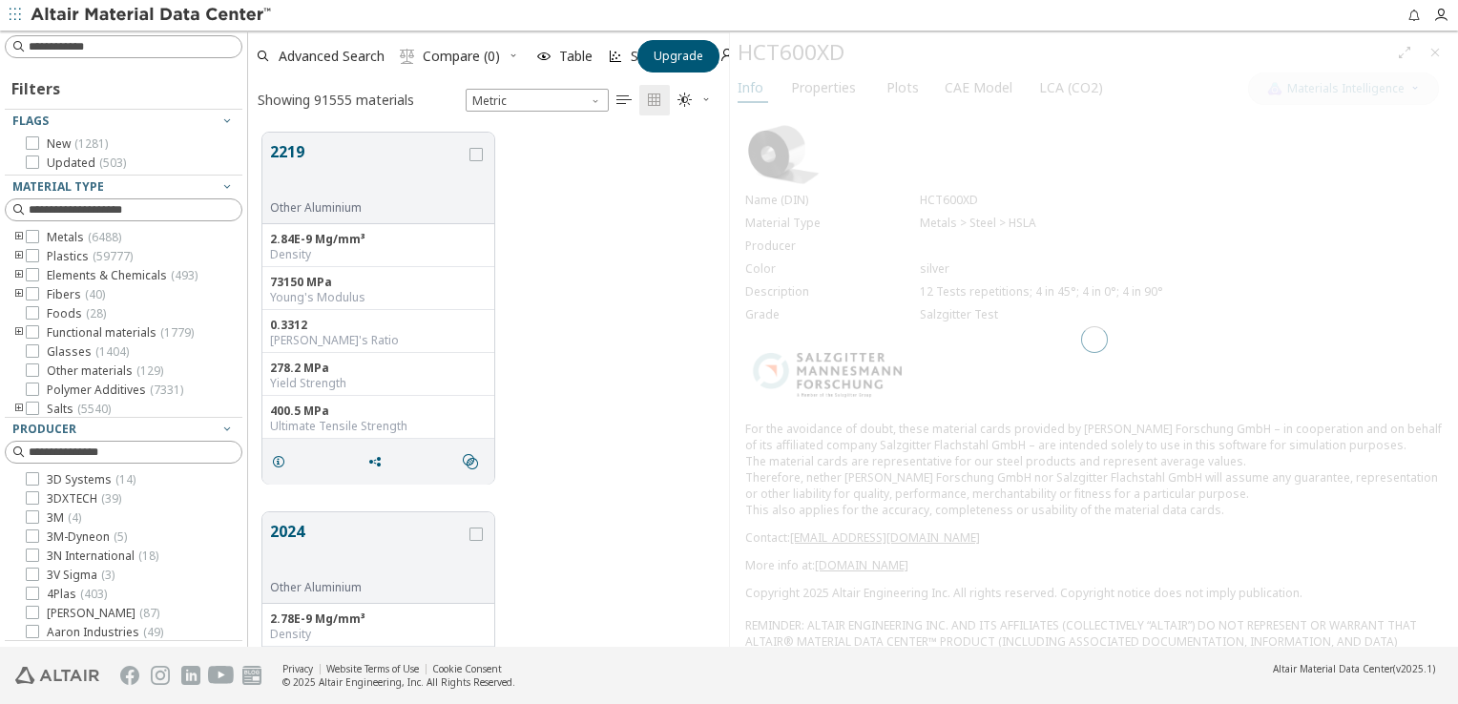
scroll to position [515, 466]
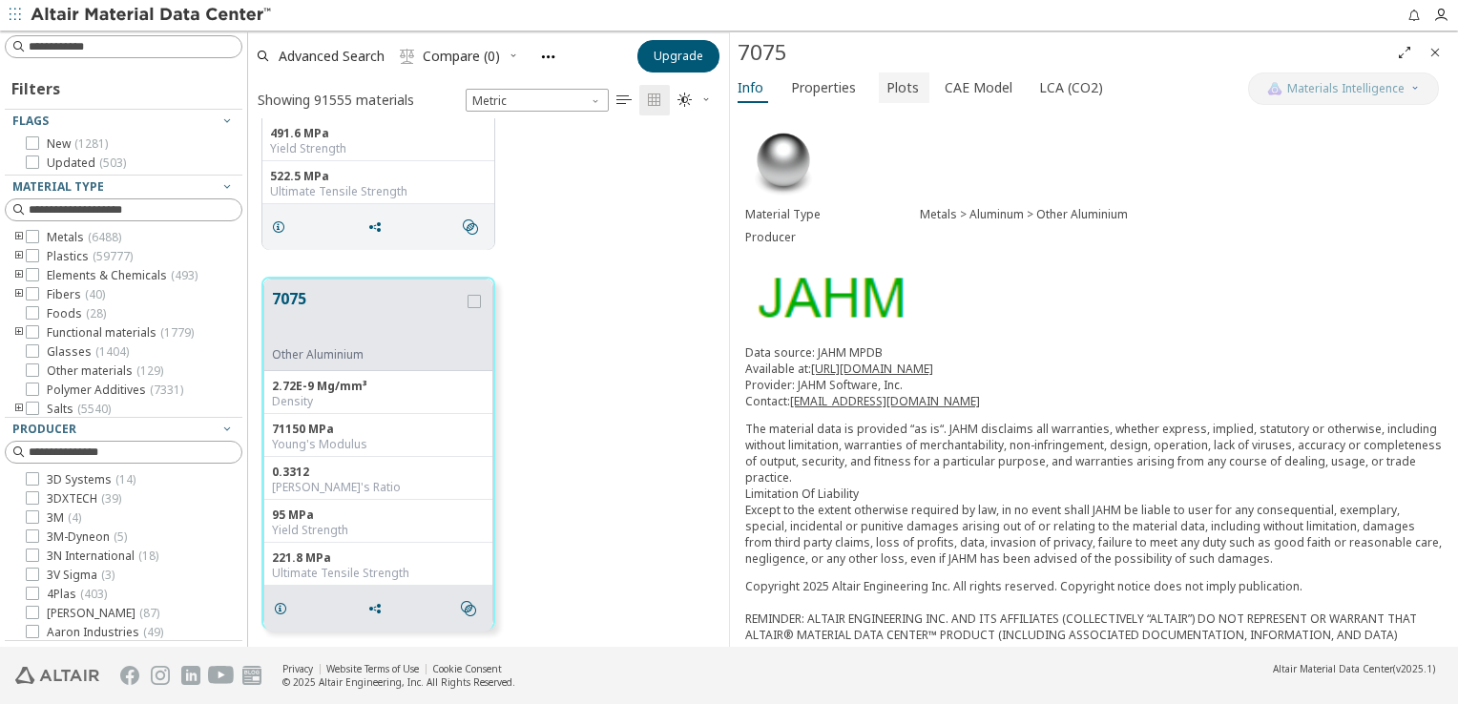
click at [907, 94] on span "Plots" at bounding box center [902, 88] width 32 height 31
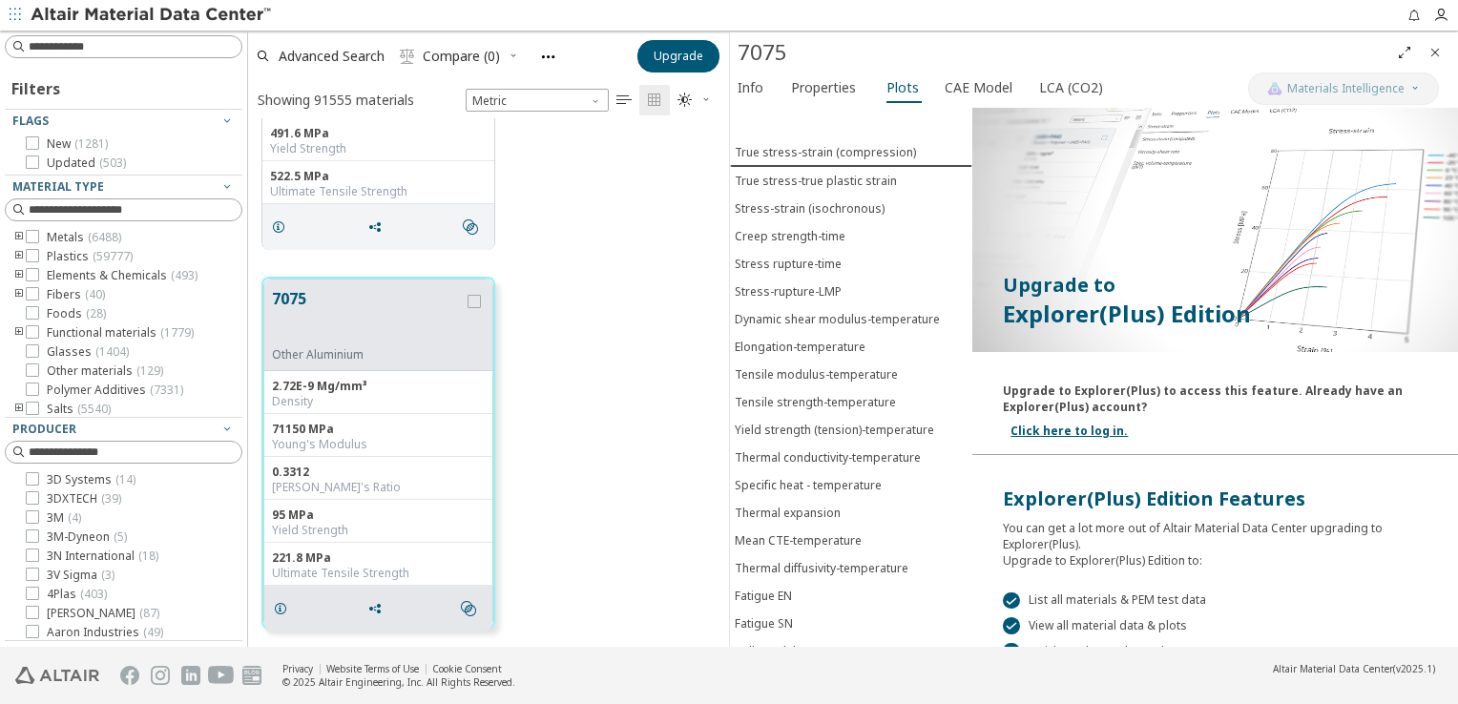
click at [1433, 52] on icon "Close" at bounding box center [1434, 52] width 15 height 15
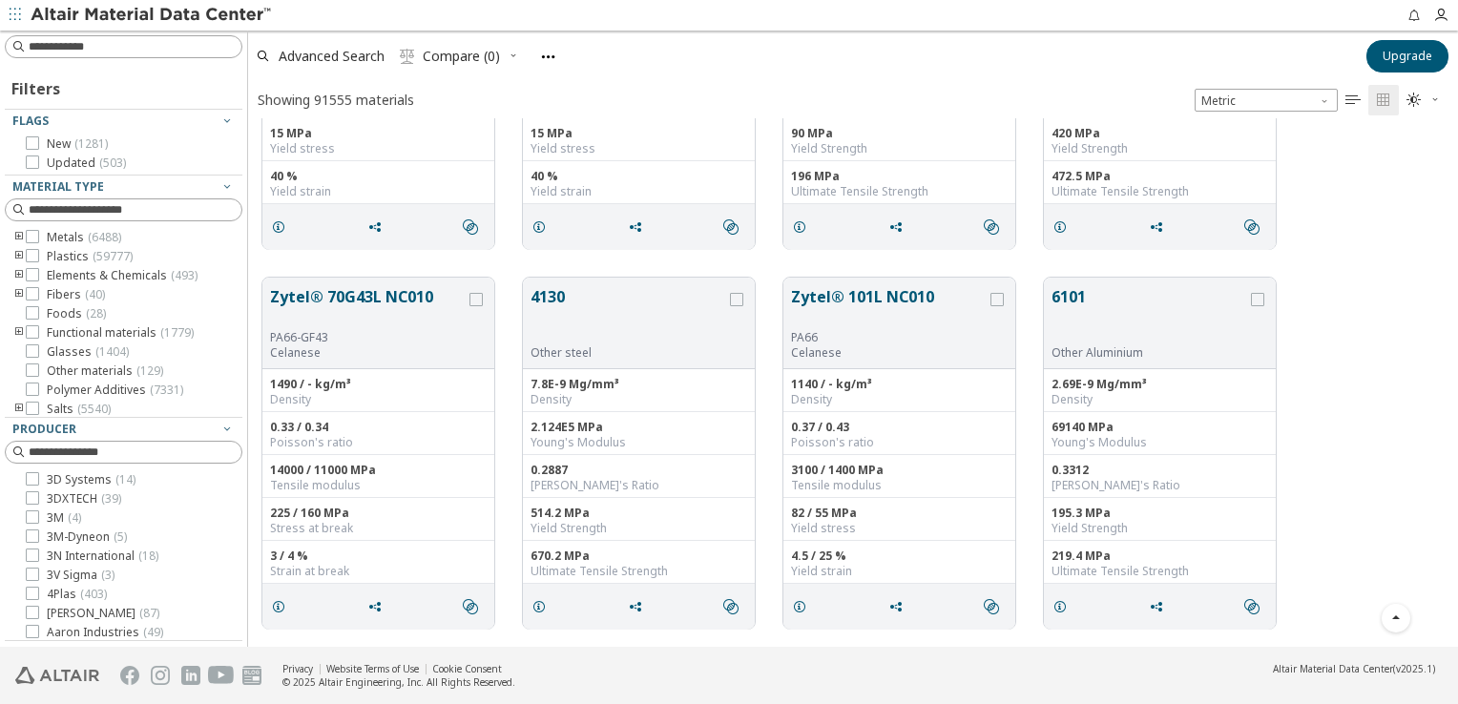
scroll to position [515, 1195]
click at [663, 57] on span "Scatter Plot" at bounding box center [668, 56] width 75 height 13
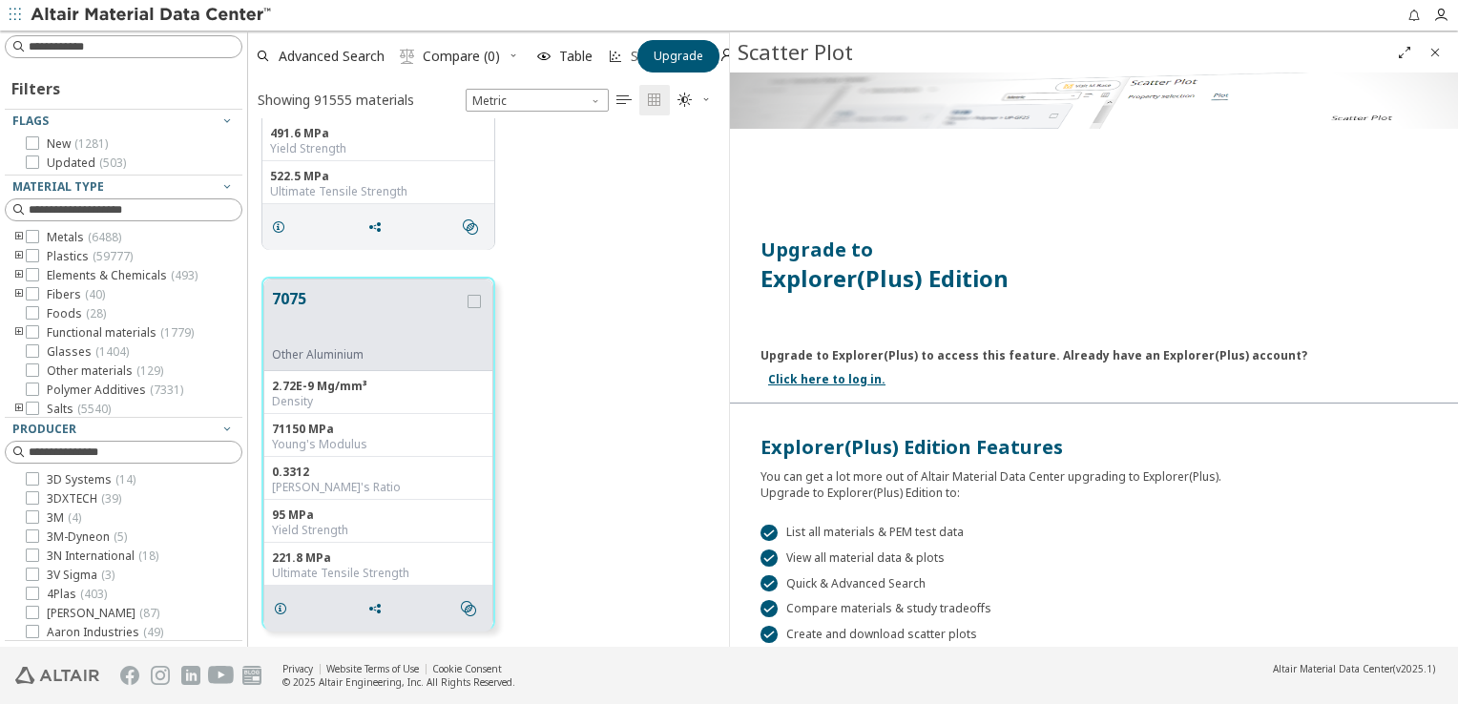
scroll to position [515, 466]
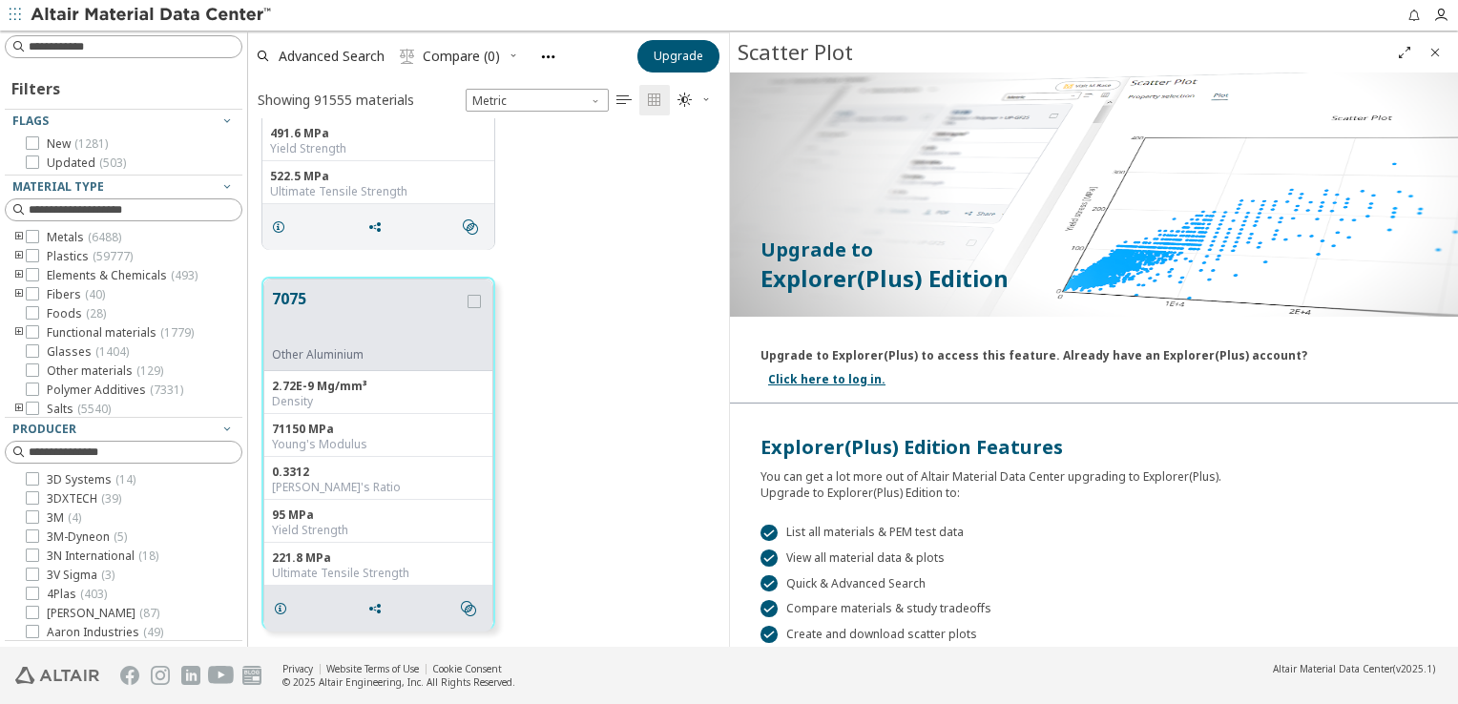
click at [1434, 52] on icon "Close" at bounding box center [1434, 52] width 15 height 15
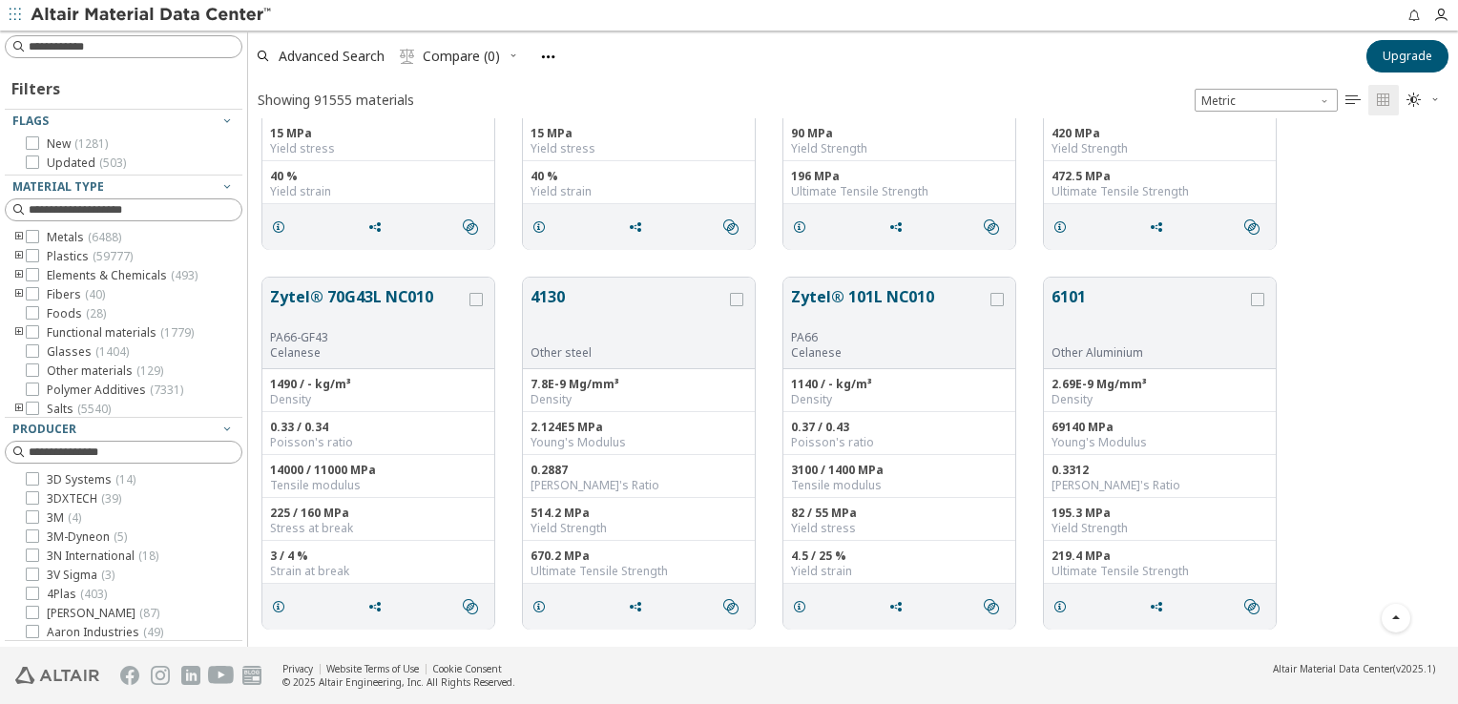
scroll to position [515, 1195]
click at [37, 240] on icon at bounding box center [32, 236] width 13 height 13
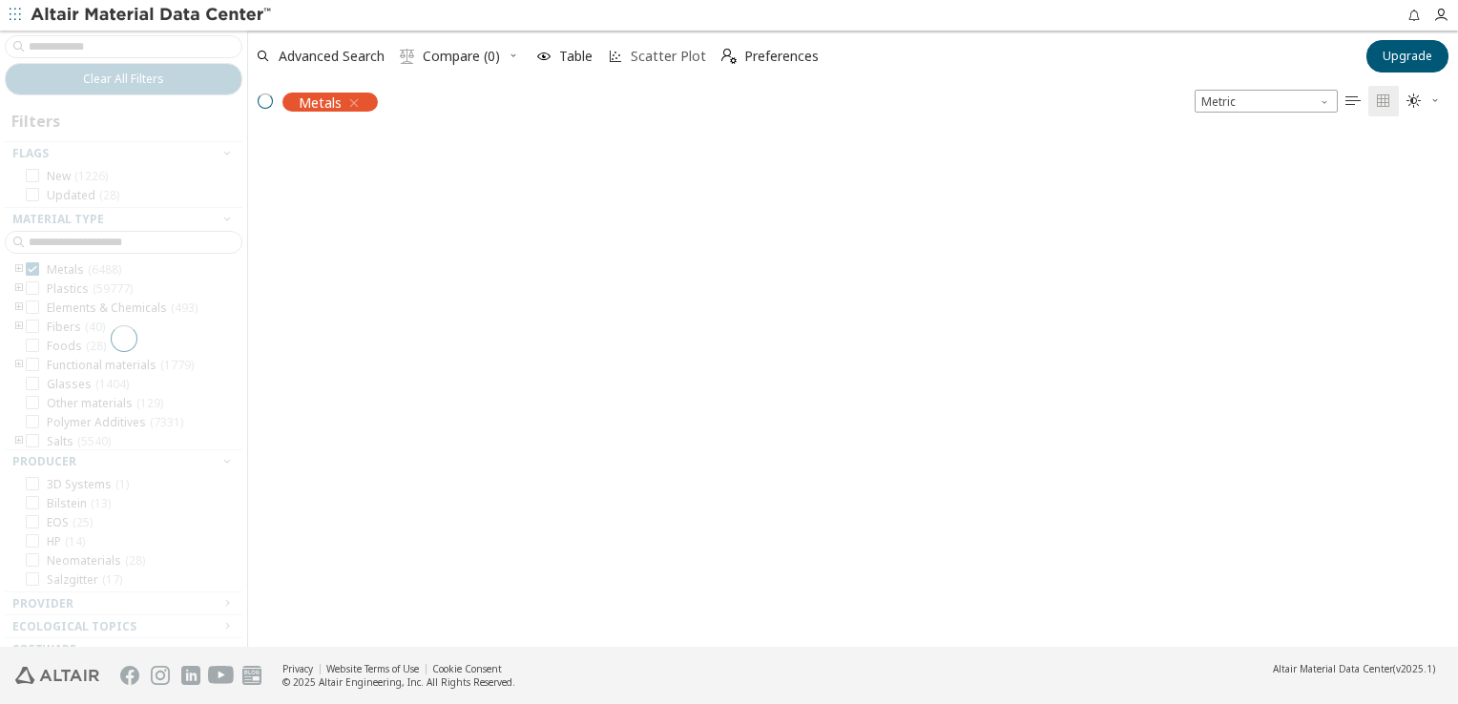
click at [653, 50] on span "Scatter Plot" at bounding box center [668, 56] width 75 height 13
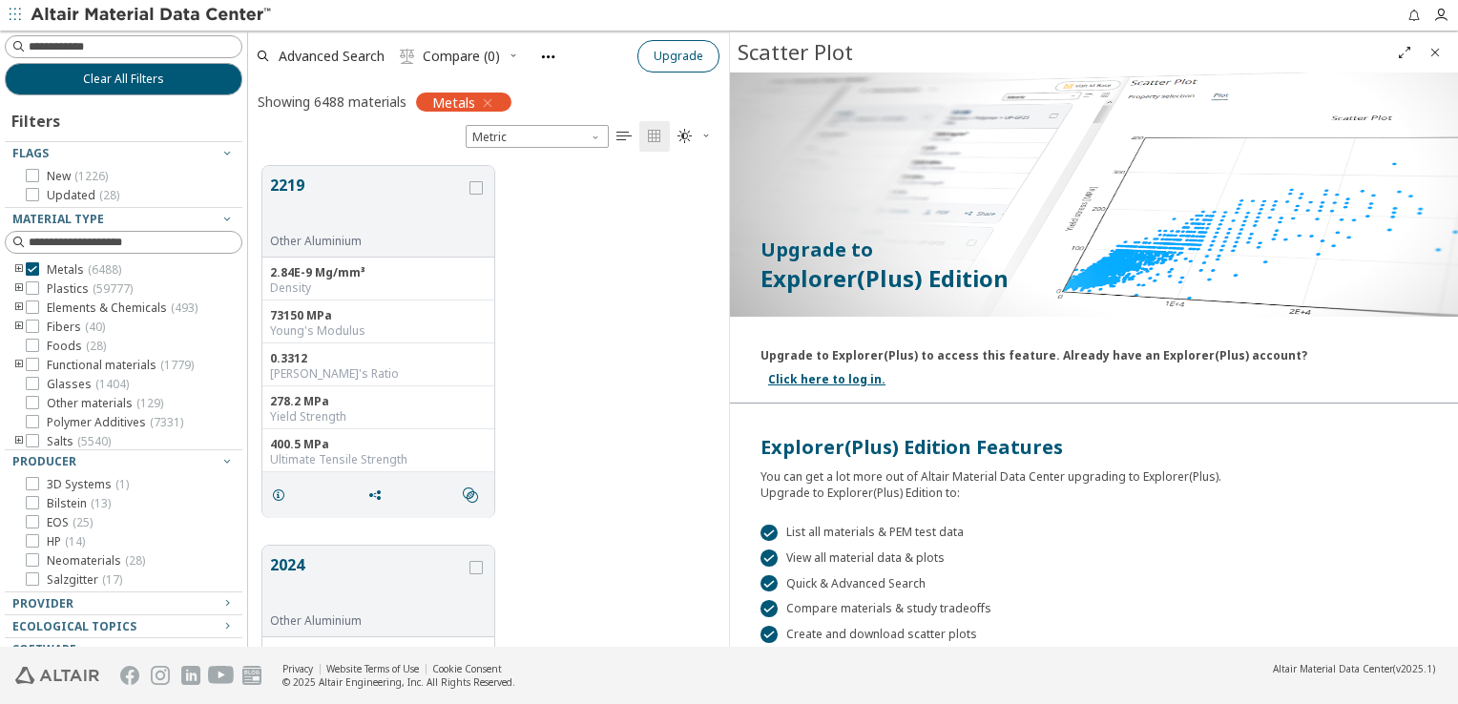
click at [690, 52] on span "Upgrade" at bounding box center [679, 56] width 50 height 15
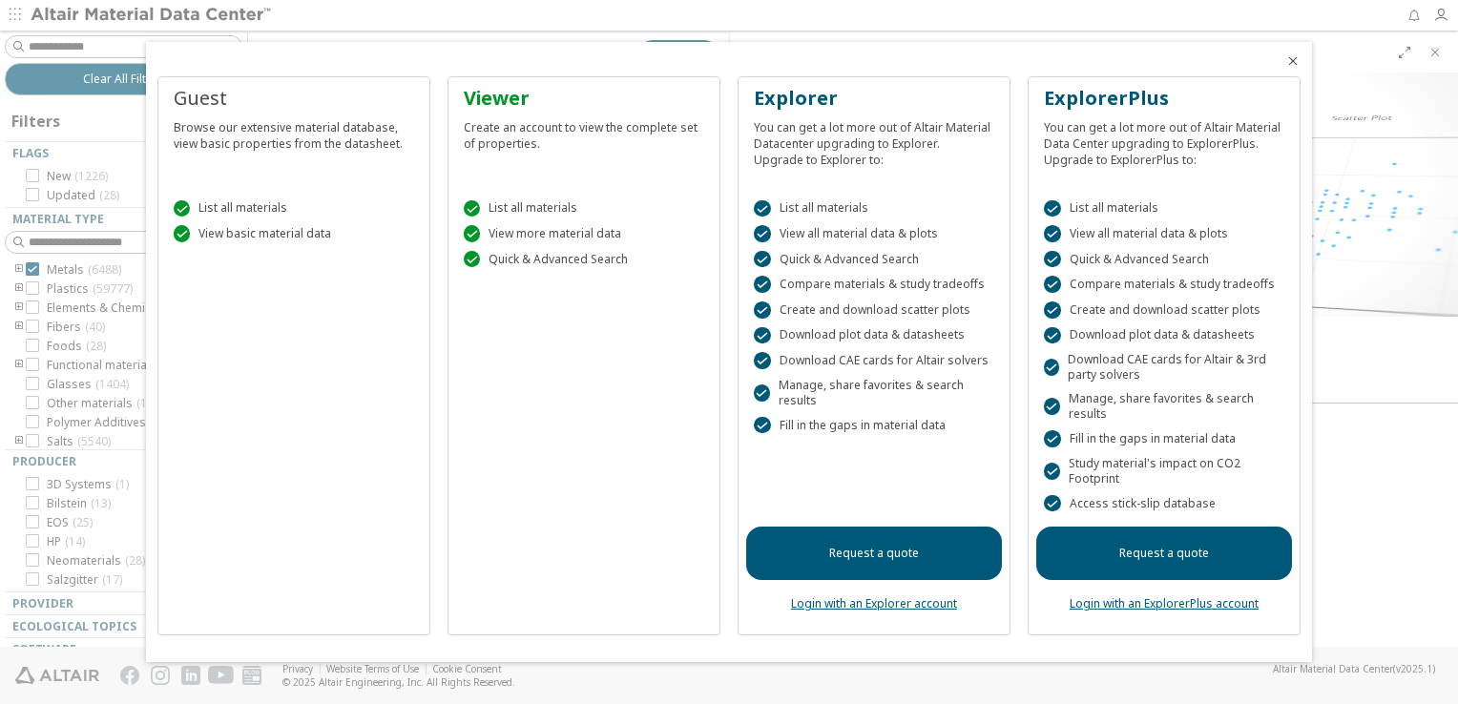
click at [1447, 116] on div at bounding box center [729, 352] width 1458 height 704
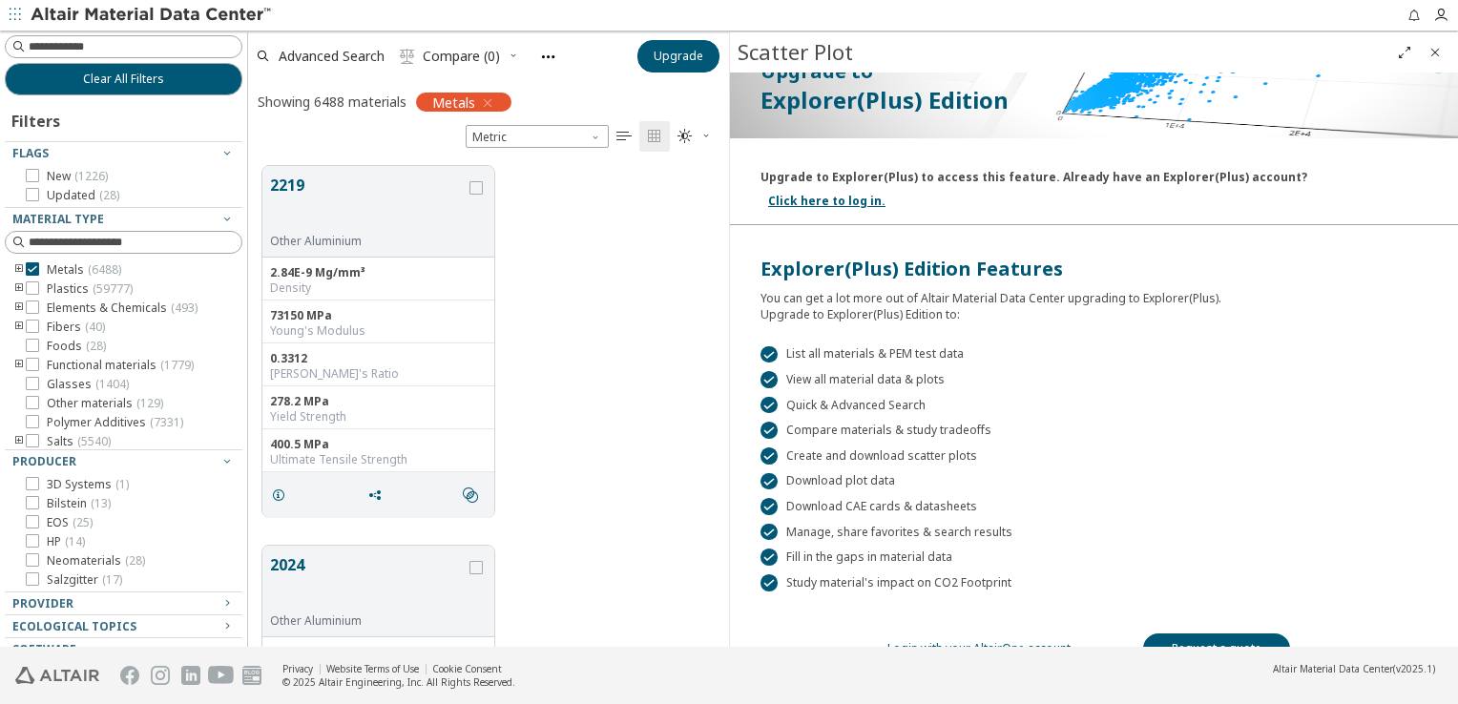
scroll to position [0, 0]
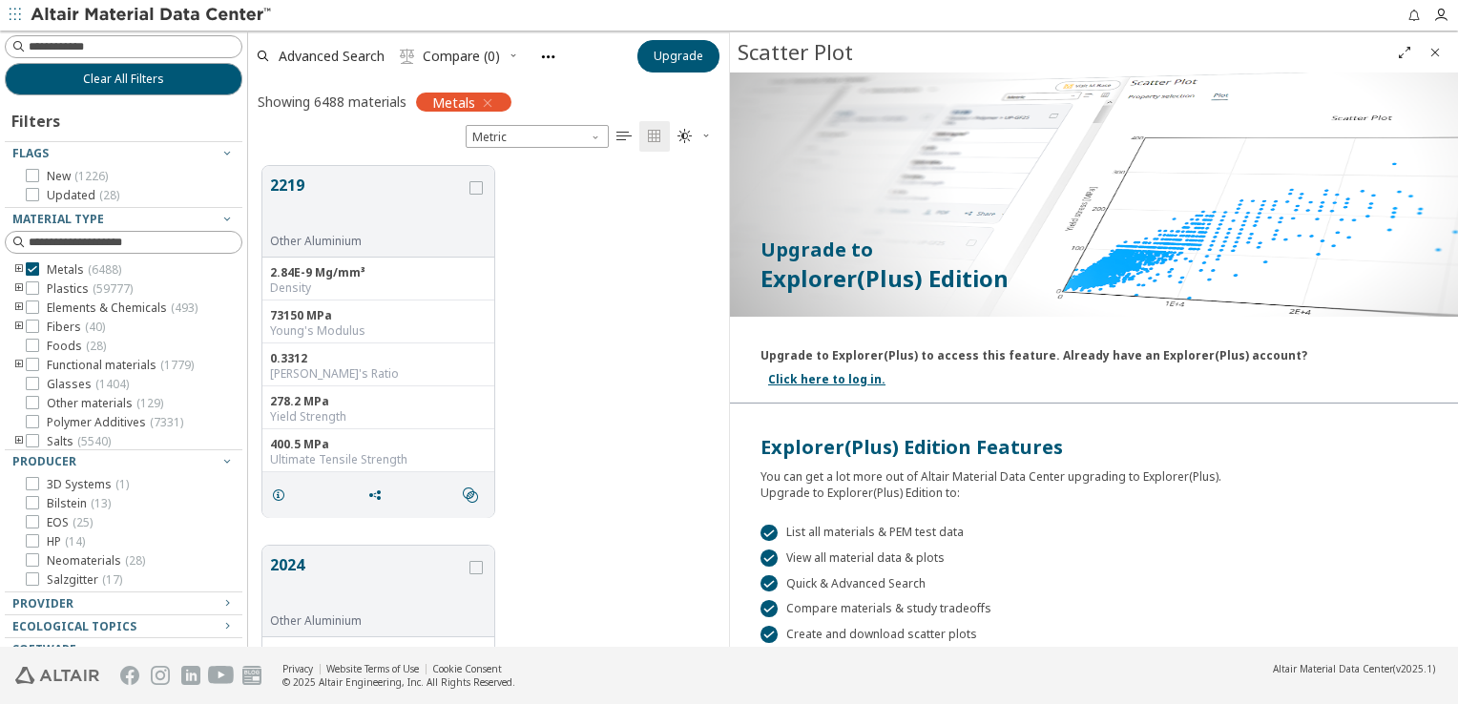
click at [1443, 50] on span "Close" at bounding box center [1435, 52] width 23 height 31
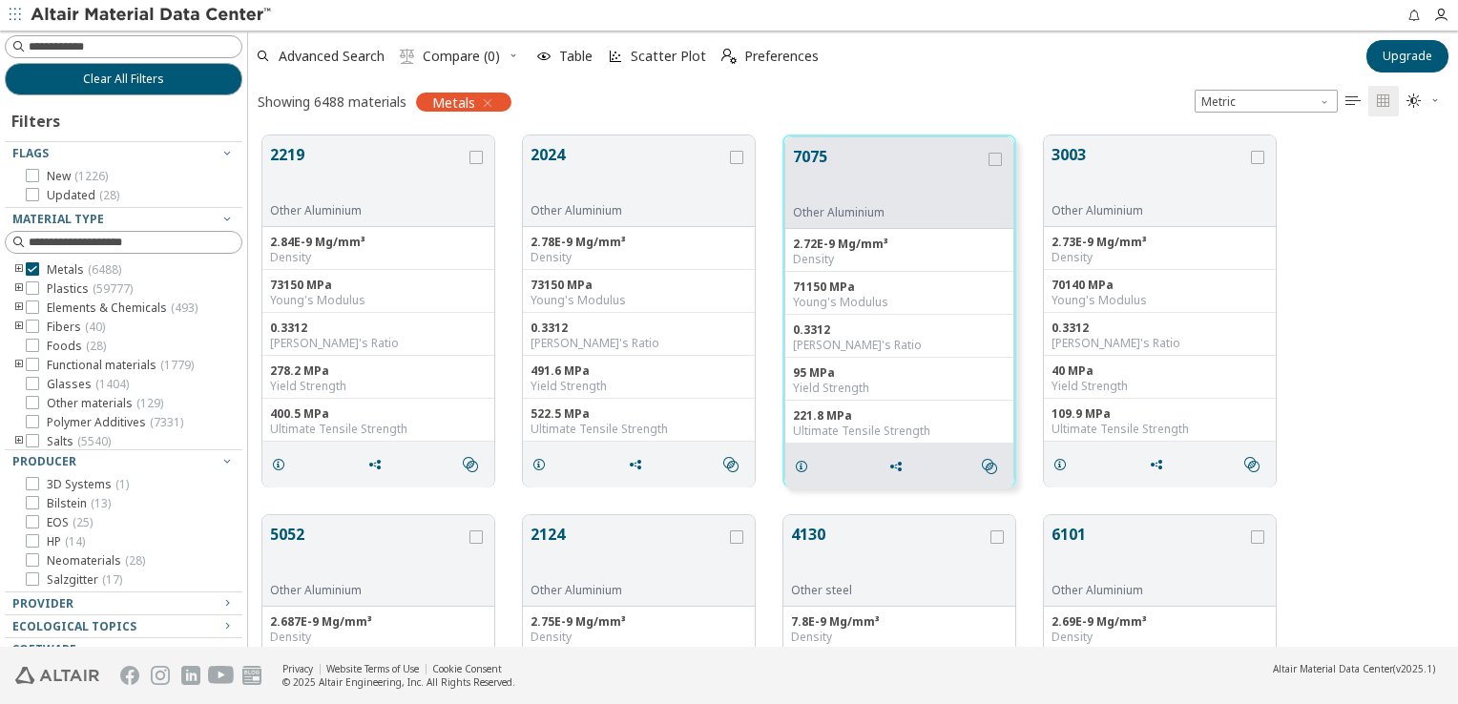
scroll to position [512, 1195]
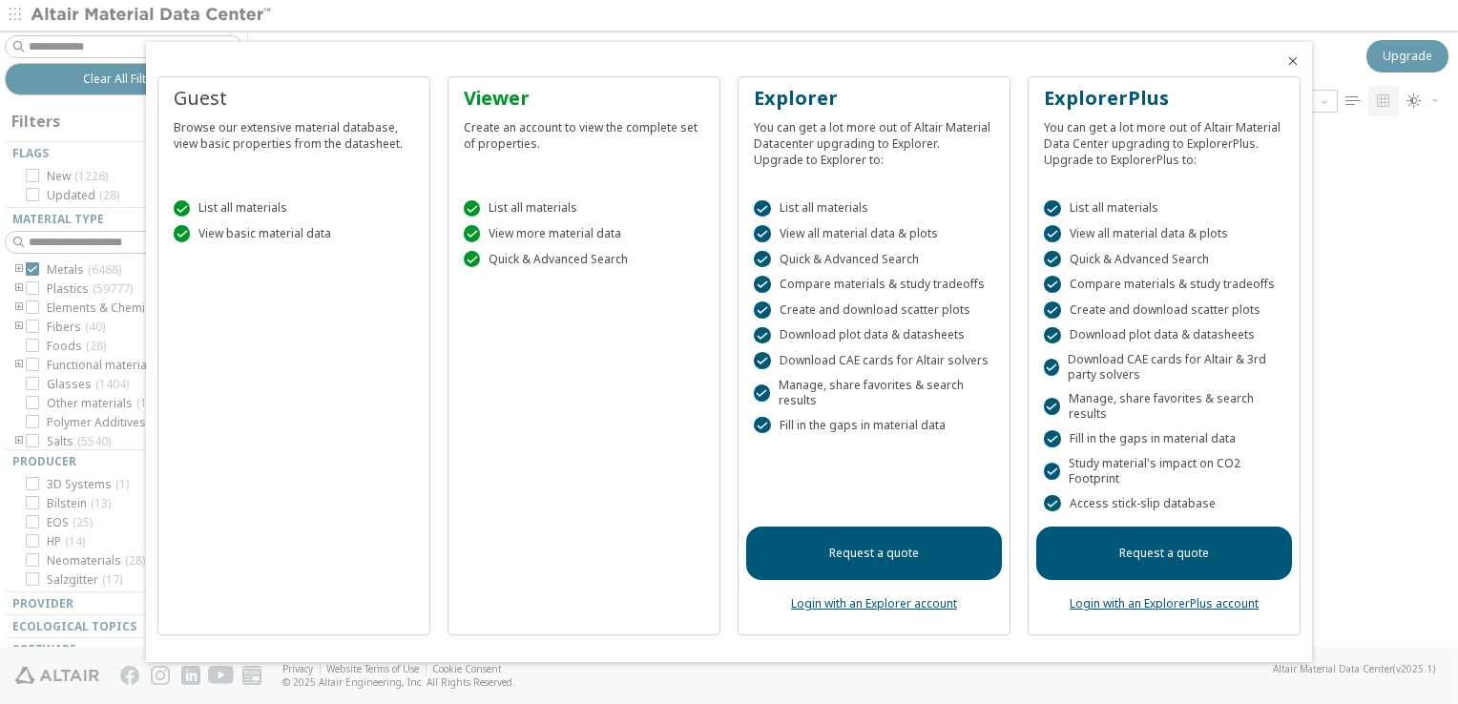
scroll to position [15, 15]
